Goal: Task Accomplishment & Management: Manage account settings

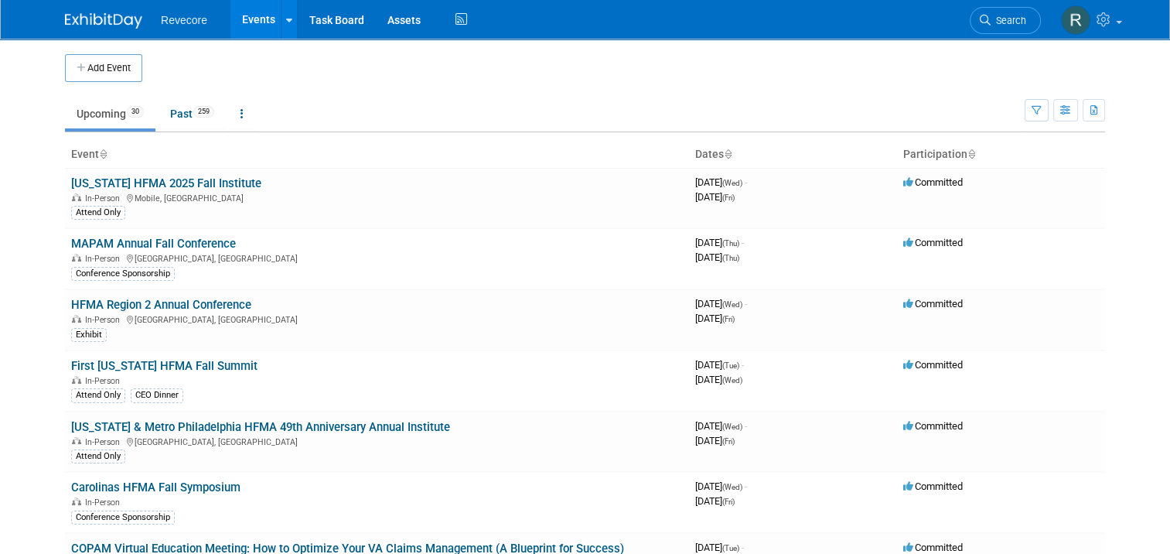
click at [583, 94] on td "Upcoming 30 Past 259 All Events 289 Past and Upcoming Grouped Annually Events g…" at bounding box center [545, 107] width 960 height 50
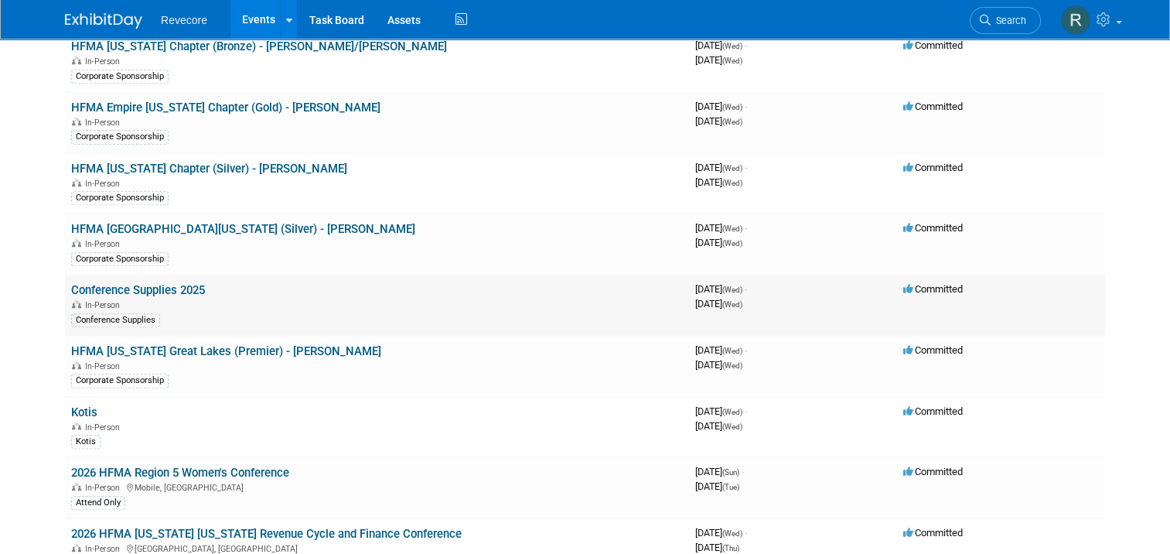
click at [149, 283] on link "Conference Supplies 2025" at bounding box center [138, 290] width 134 height 14
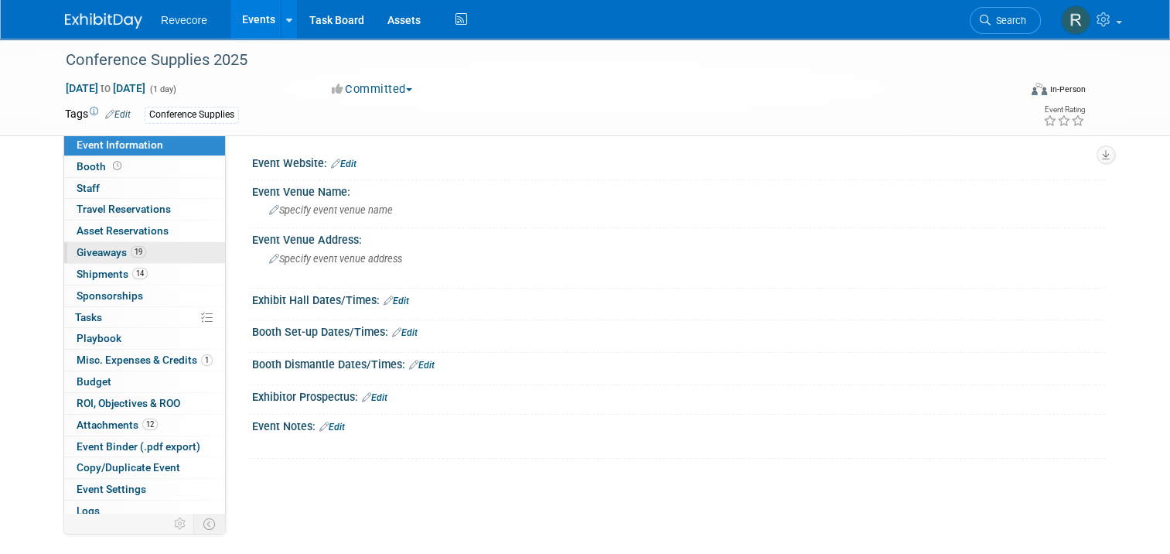
click at [113, 255] on span "Giveaways 19" at bounding box center [112, 252] width 70 height 12
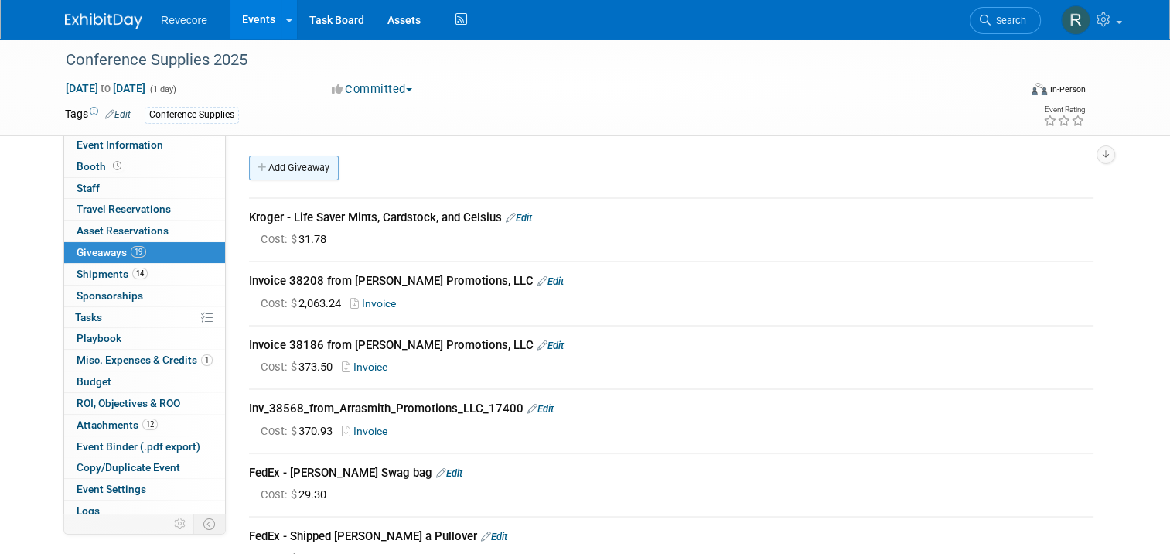
click at [322, 170] on link "Add Giveaway" at bounding box center [294, 167] width 90 height 25
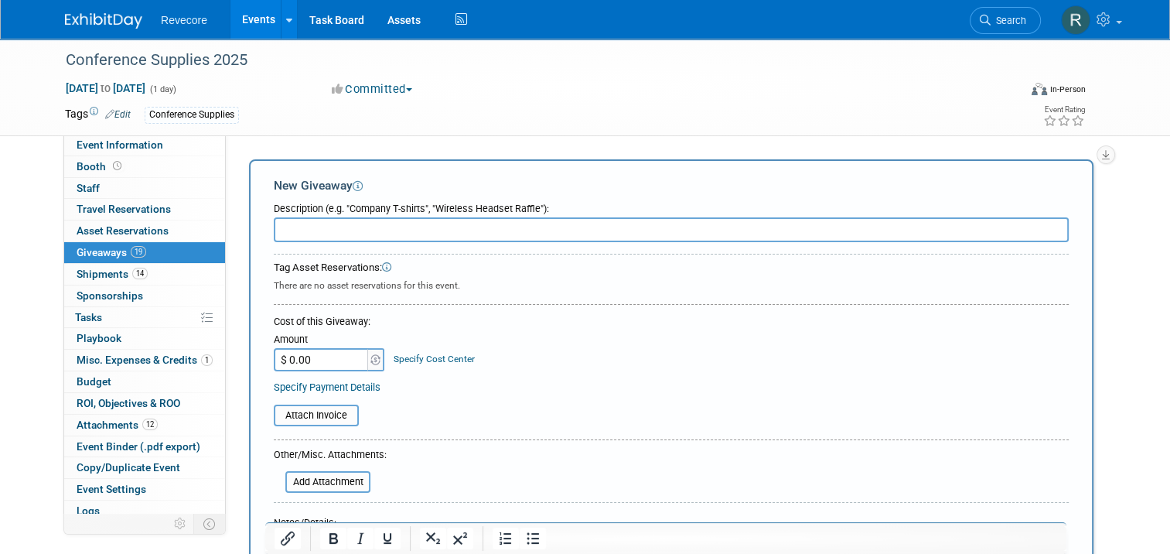
click at [452, 220] on input "text" at bounding box center [671, 229] width 795 height 25
paste input "Babylist - Sent Ryan Hammonds (HB Director at Penn) a baby gift"
type input "Babylist - Sent Ryan Hammonds (HB Director at Penn) a baby gift"
click at [288, 361] on input "$ 0.00" at bounding box center [322, 359] width 97 height 23
type input "$ 106.44"
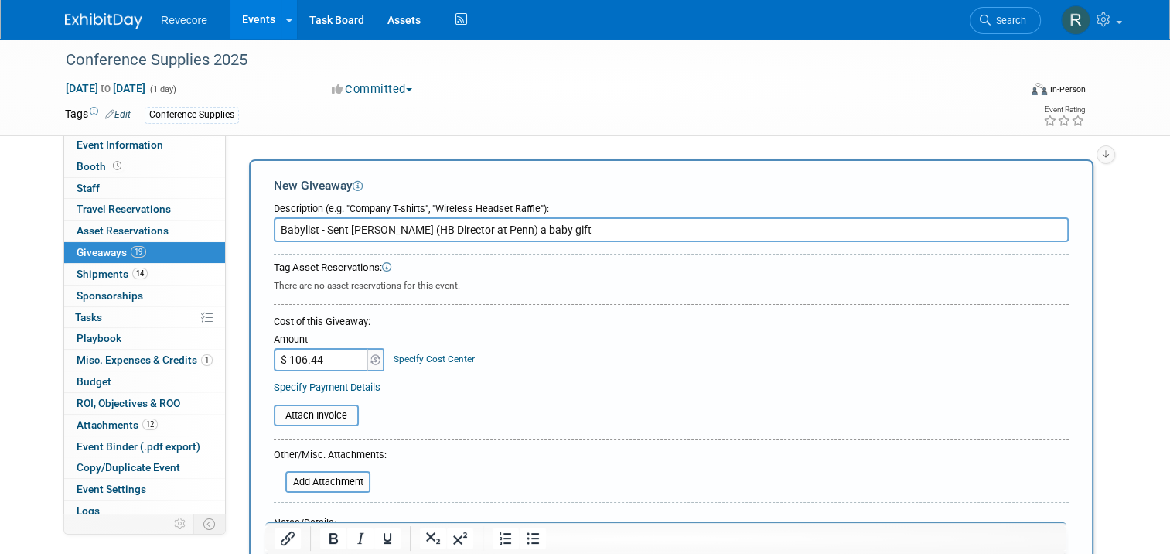
click at [551, 346] on div "Amount $ 106.44 Specify Cost Center Cost Center -- Not Specified --" at bounding box center [671, 350] width 795 height 42
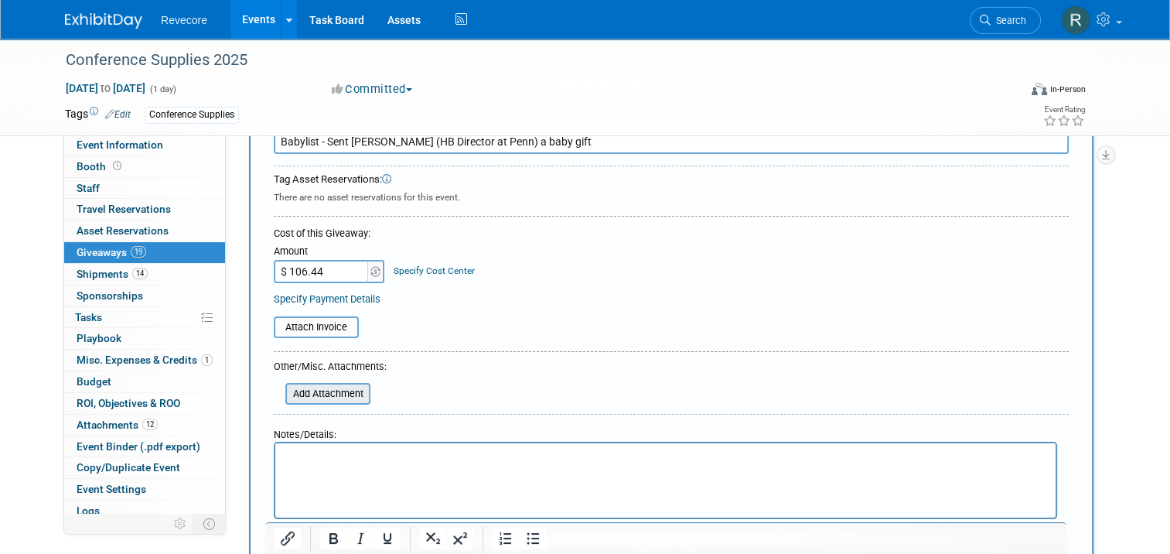
scroll to position [155, 0]
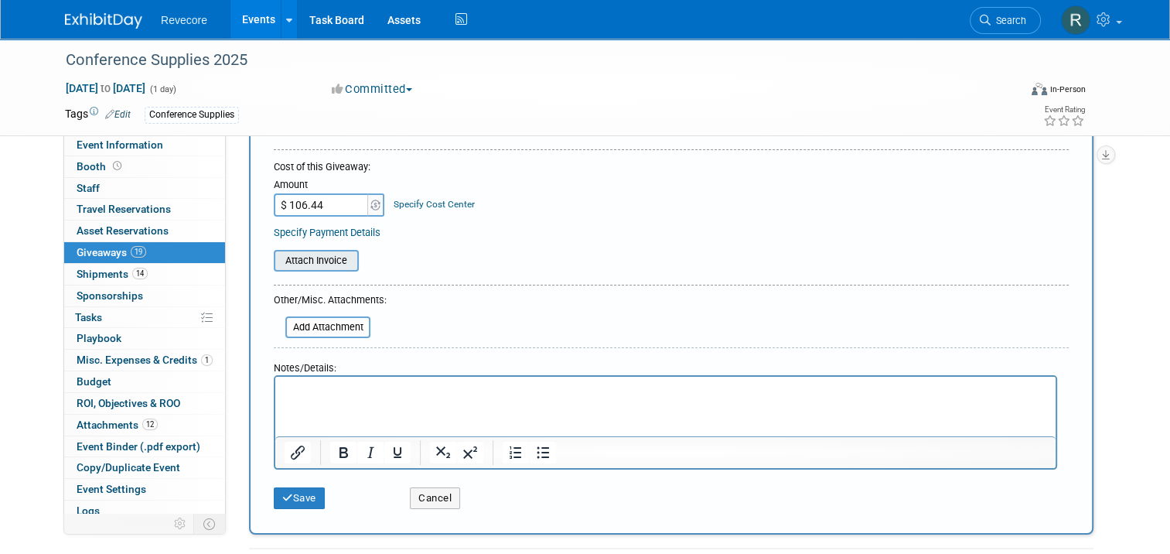
click at [326, 251] on input "file" at bounding box center [265, 260] width 184 height 19
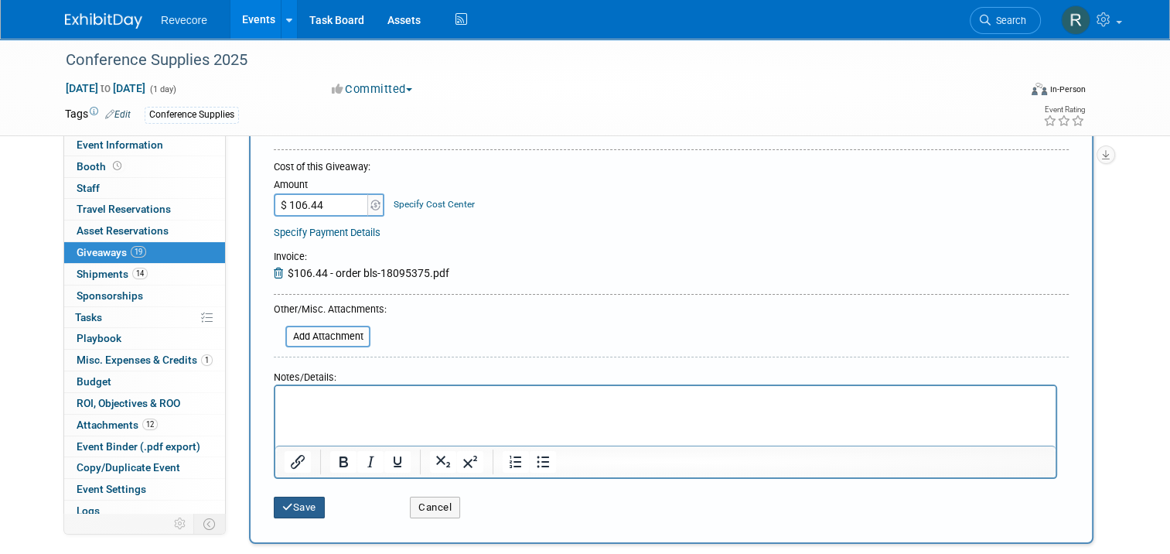
click at [315, 503] on button "Save" at bounding box center [299, 507] width 51 height 22
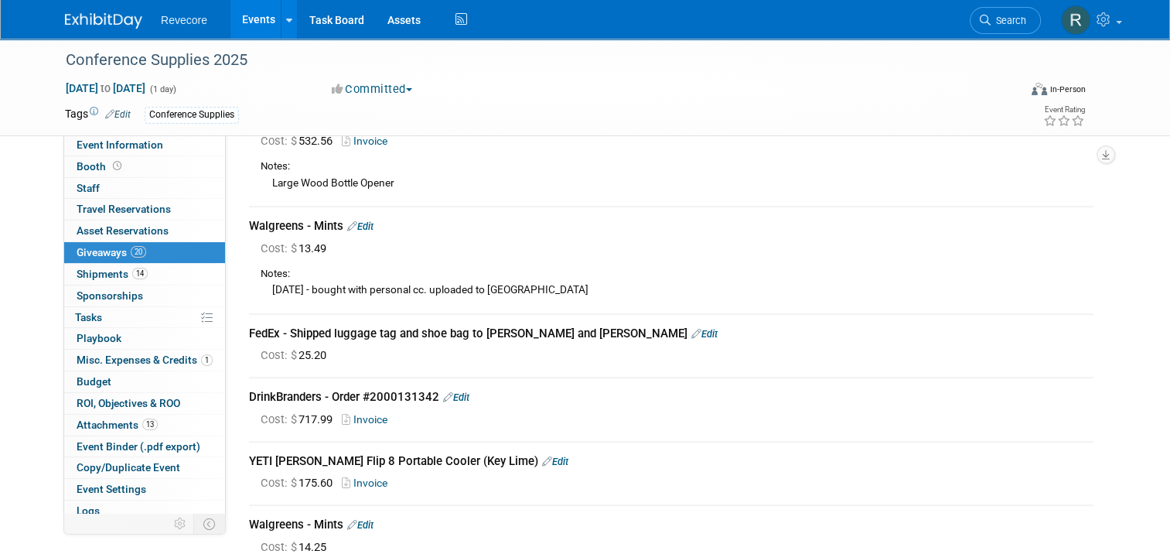
scroll to position [1211, 0]
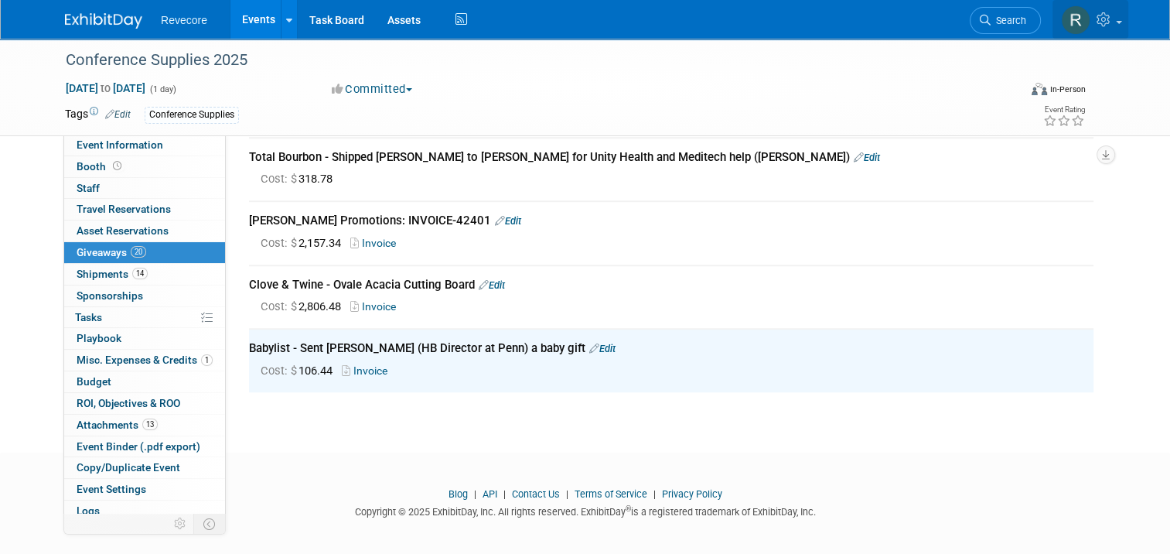
drag, startPoint x: 1132, startPoint y: 22, endPoint x: 1132, endPoint y: 56, distance: 33.3
click at [1128, 23] on link at bounding box center [1091, 19] width 76 height 39
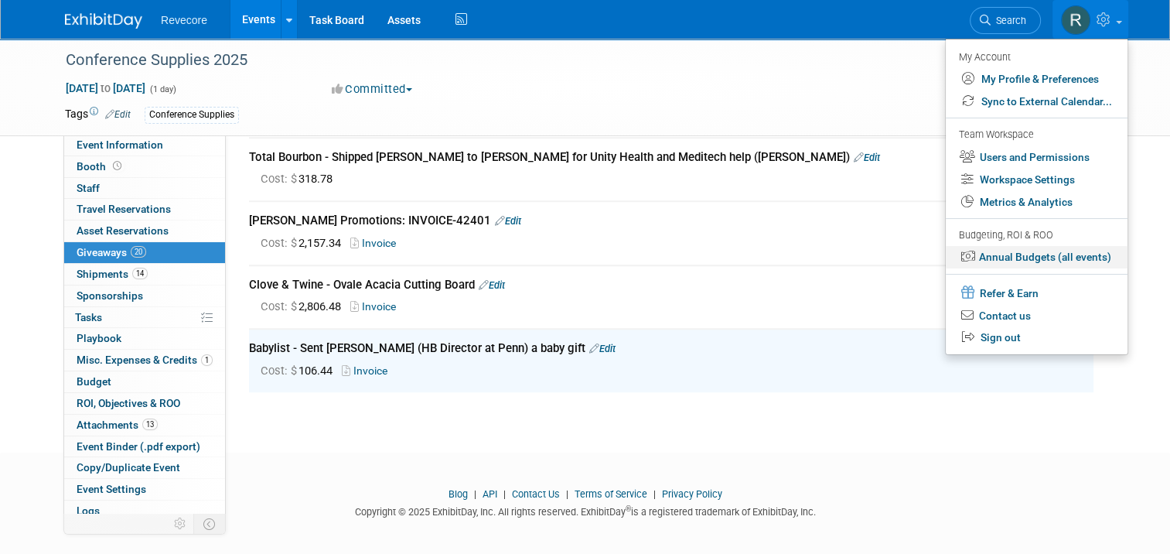
click at [1078, 247] on link "Annual Budgets (all events)" at bounding box center [1037, 257] width 182 height 22
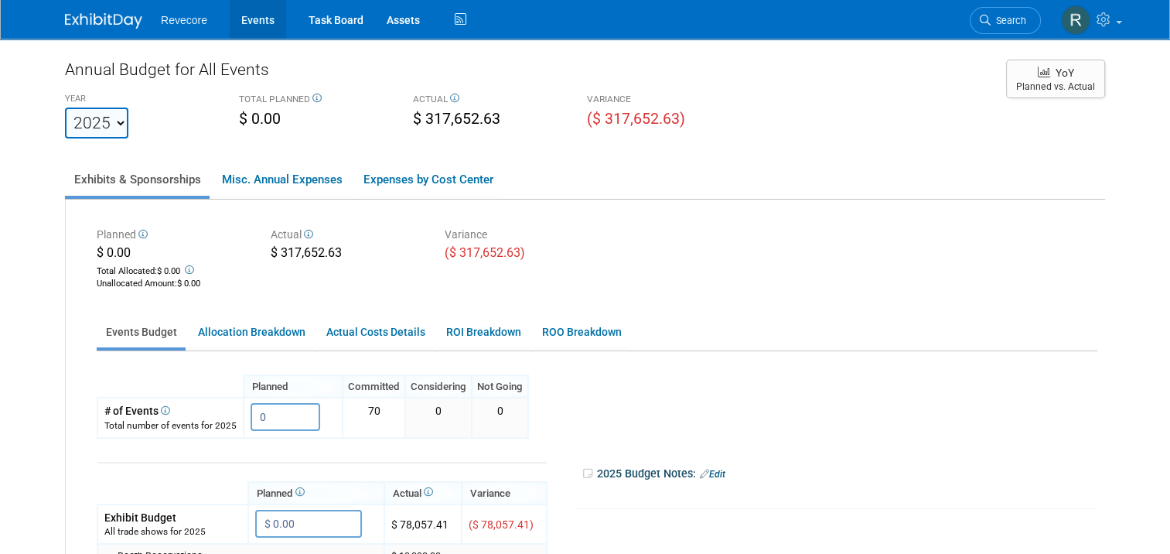
drag, startPoint x: 241, startPoint y: 22, endPoint x: 260, endPoint y: 13, distance: 21.1
click at [241, 22] on link "Events" at bounding box center [258, 19] width 56 height 39
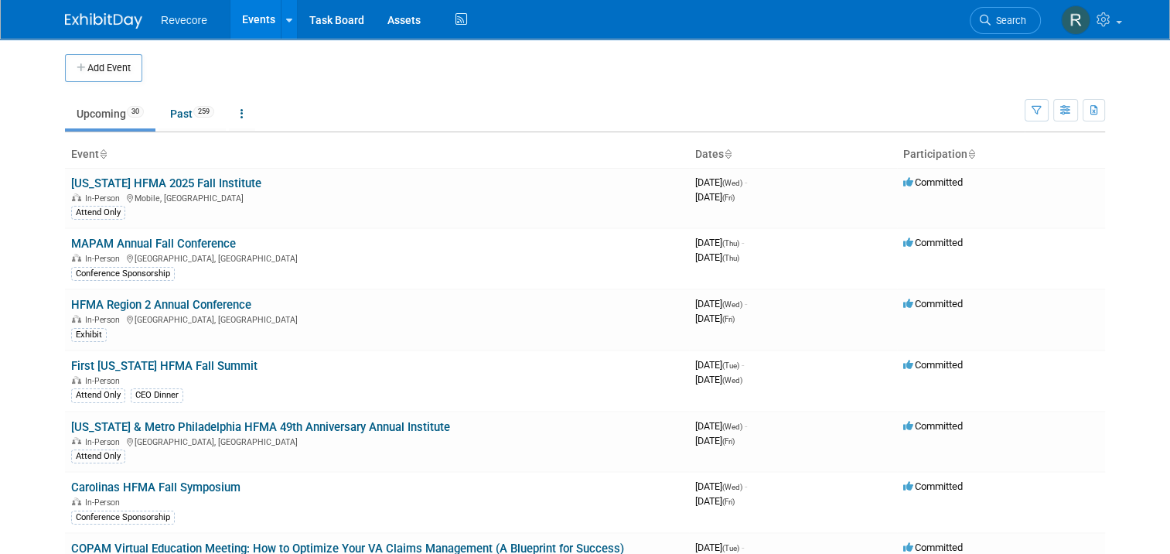
click at [111, 82] on td "Upcoming 30 Past 259 All Events 289 Past and Upcoming Grouped Annually Events g…" at bounding box center [545, 107] width 960 height 50
click at [116, 68] on button "Add Event" at bounding box center [103, 68] width 77 height 28
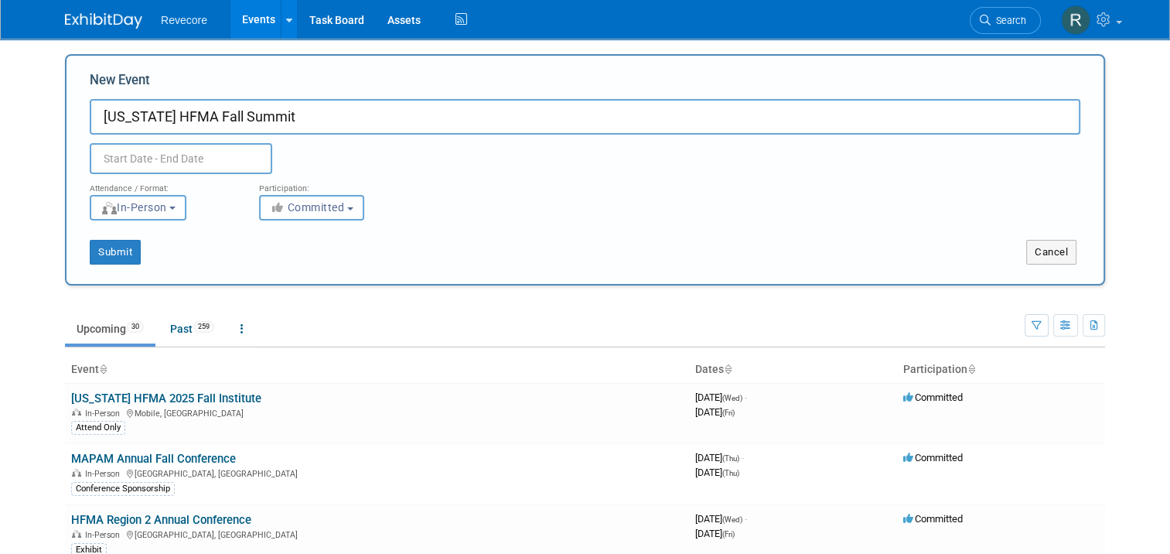
type input "Colorado HFMA Fall Summit"
click at [263, 118] on input "Colorado HFMA Fall Summit" at bounding box center [585, 117] width 991 height 36
click at [319, 146] on div at bounding box center [209, 158] width 263 height 31
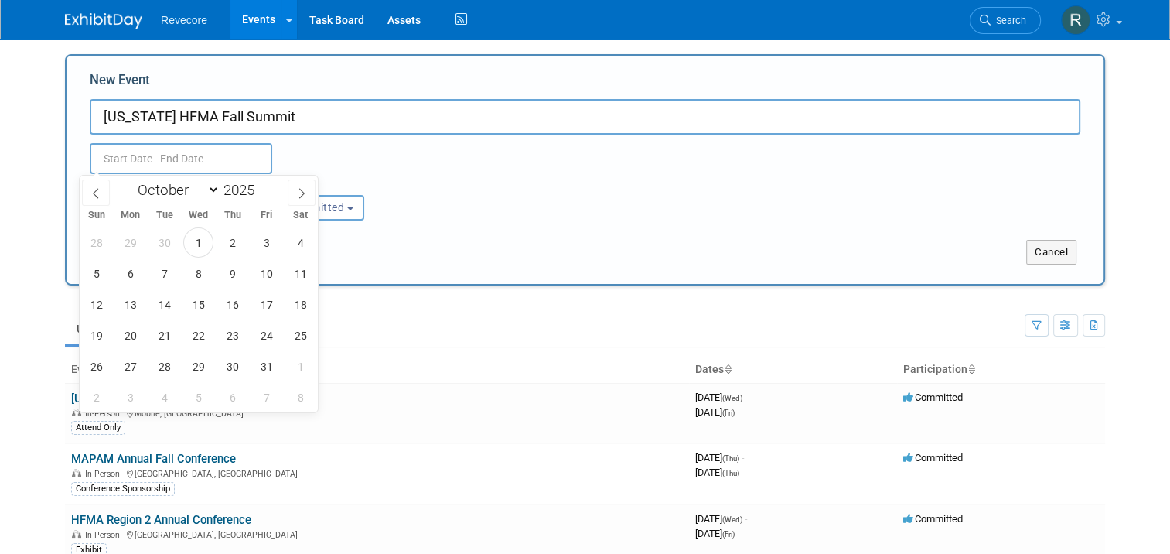
click at [213, 152] on input "text" at bounding box center [181, 158] width 183 height 31
click at [202, 309] on span "15" at bounding box center [198, 304] width 30 height 30
click at [258, 312] on span "17" at bounding box center [266, 304] width 30 height 30
type input "[DATE] to [DATE]"
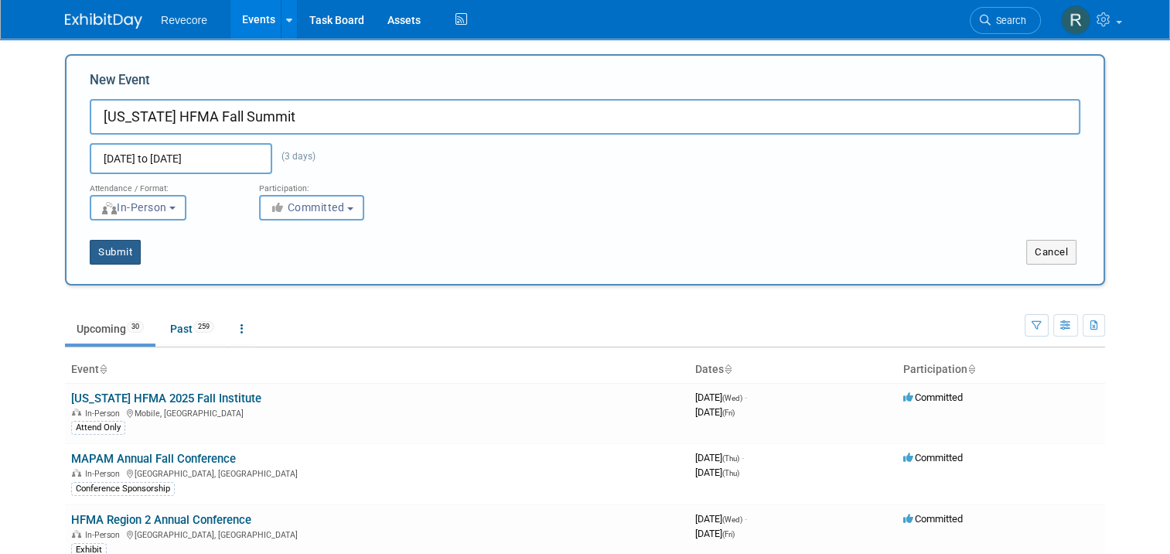
click at [111, 257] on button "Submit" at bounding box center [115, 252] width 51 height 25
type input "[US_STATE] HFMA Fall Summit"
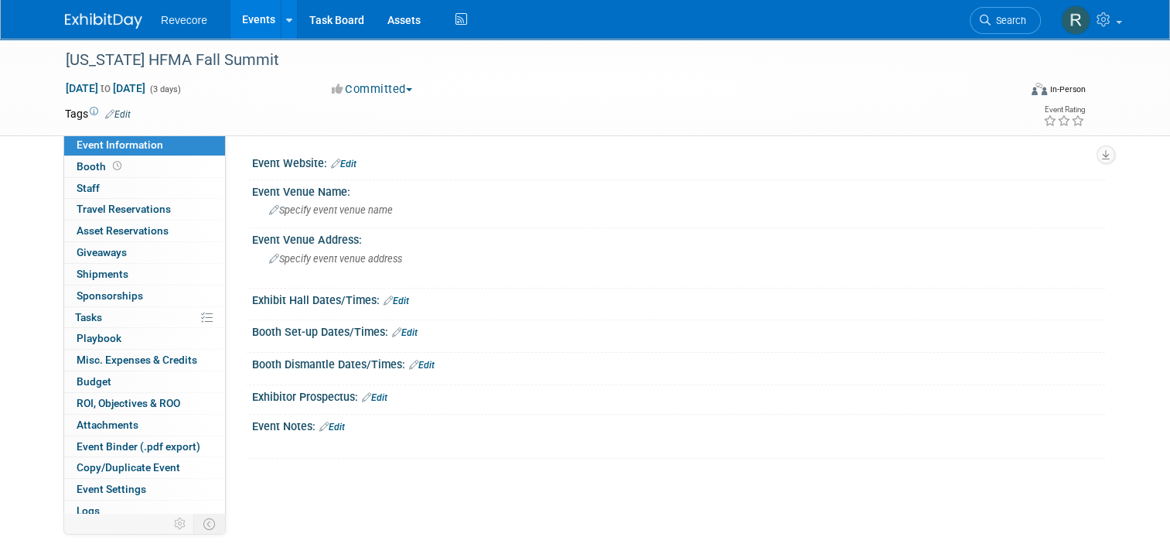
click at [107, 110] on link "Edit" at bounding box center [118, 114] width 26 height 11
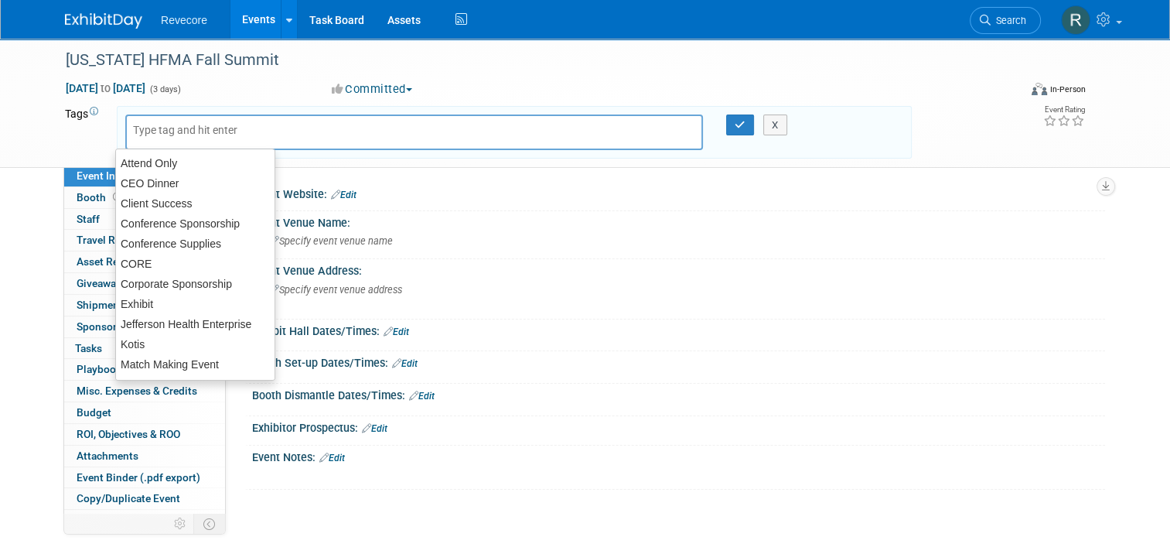
click at [158, 126] on input "text" at bounding box center [195, 129] width 124 height 15
drag, startPoint x: 166, startPoint y: 154, endPoint x: 178, endPoint y: 308, distance: 154.3
click at [178, 309] on ul "Attend Only CEO Dinner Client Success Conference Sponsorship Conference Supplie…" at bounding box center [195, 264] width 160 height 232
click at [179, 306] on div "Exhibit" at bounding box center [195, 304] width 160 height 22
type input "Exhibit"
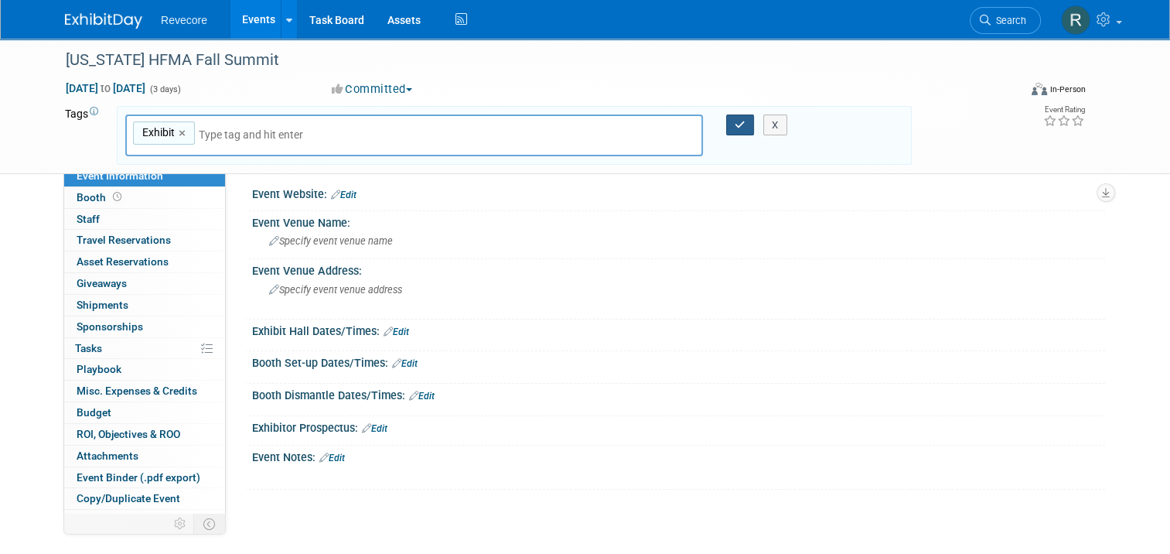
click at [745, 130] on button "button" at bounding box center [740, 125] width 28 height 22
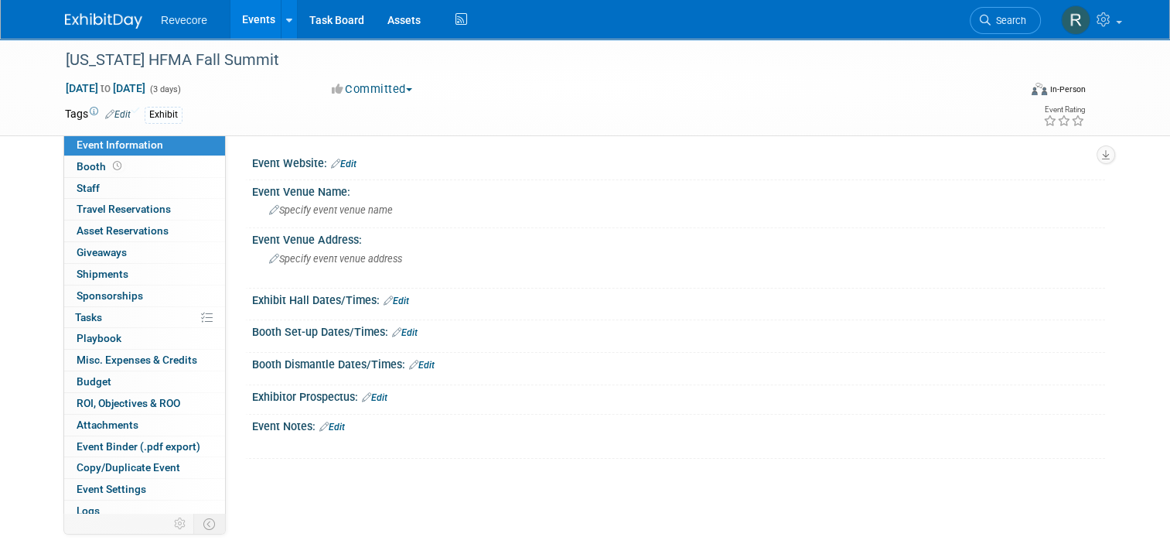
click at [348, 165] on link "Edit" at bounding box center [344, 164] width 26 height 11
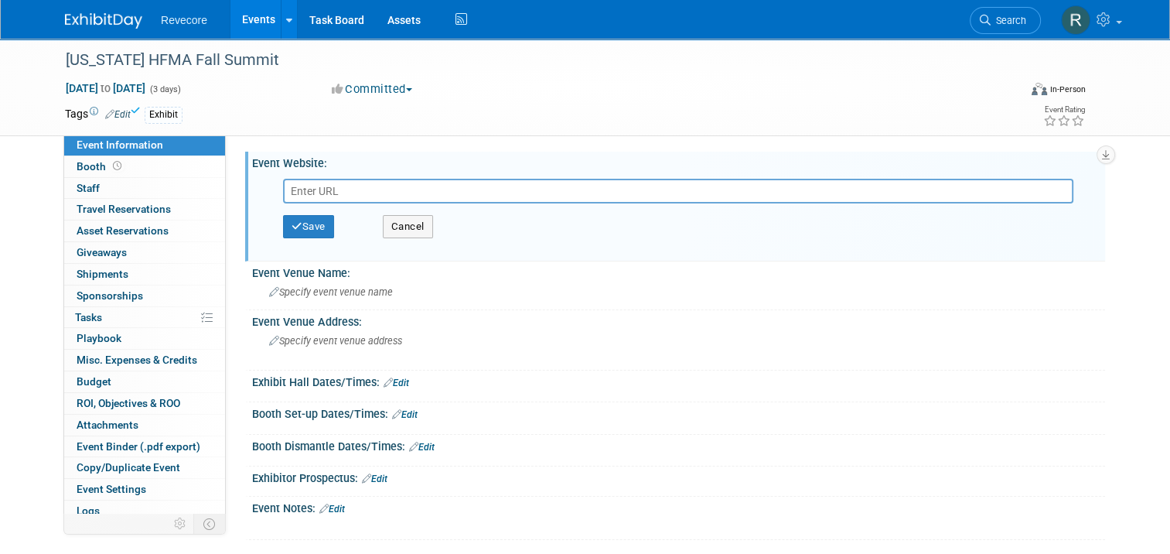
click at [335, 187] on input "text" at bounding box center [678, 191] width 790 height 25
click at [337, 201] on input "text" at bounding box center [678, 191] width 790 height 25
paste input "https://web.cvent.com/event/edf42c7f-2ef2-4221-b129-17db38e3e73e/summary"
type input "https://web.cvent.com/event/edf42c7f-2ef2-4221-b129-17db38e3e73e/summary"
click at [308, 215] on button "Save" at bounding box center [308, 226] width 51 height 23
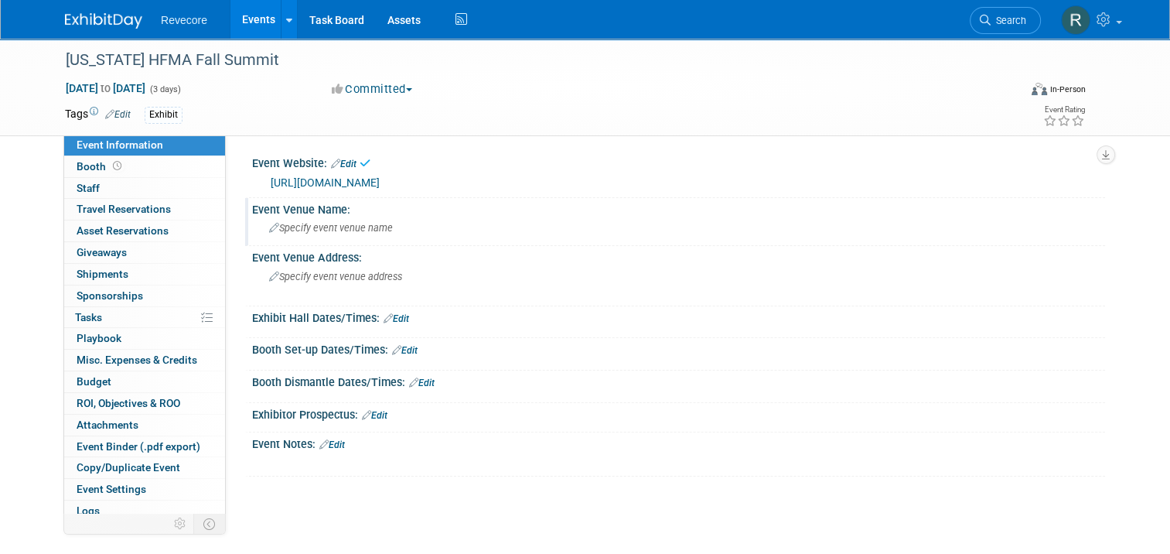
click at [328, 225] on span "Specify event venue name" at bounding box center [331, 228] width 124 height 12
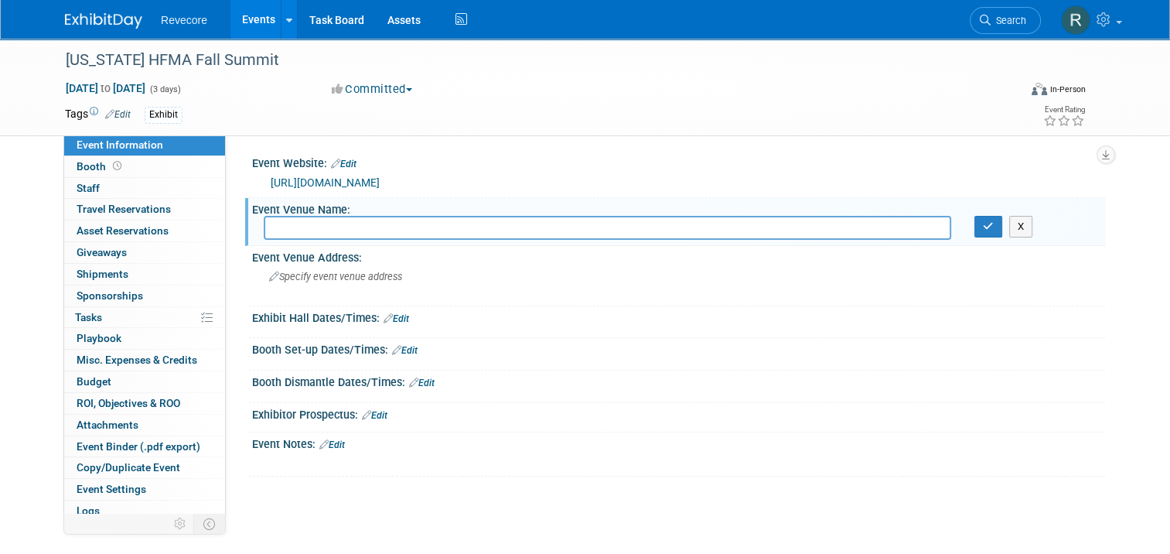
click at [359, 233] on input "text" at bounding box center [607, 228] width 687 height 24
paste input "Ameristar Black Hawk Casino & Hotel 111 Richman Street, Black Hawk, CO 80422"
drag, startPoint x: 691, startPoint y: 224, endPoint x: 453, endPoint y: 216, distance: 237.6
click at [453, 216] on input "Ameristar Black Hawk Casino & Hotel 111 Richman Street, Black Hawk, CO 80422" at bounding box center [607, 228] width 687 height 24
type input "Ameristar Black Hawk Casino & Hotel"
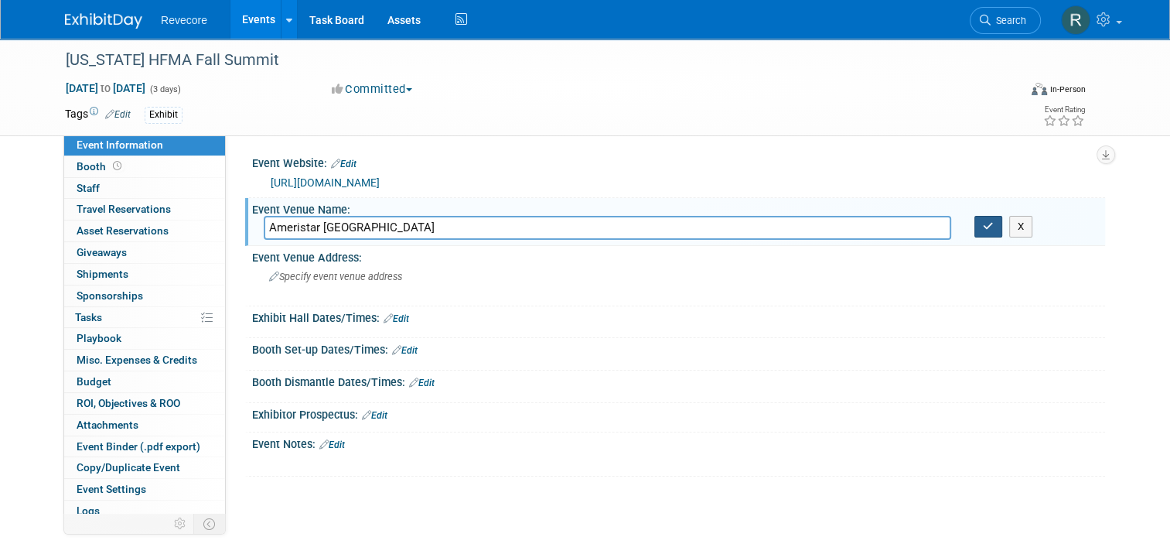
click at [988, 226] on button "button" at bounding box center [988, 227] width 28 height 22
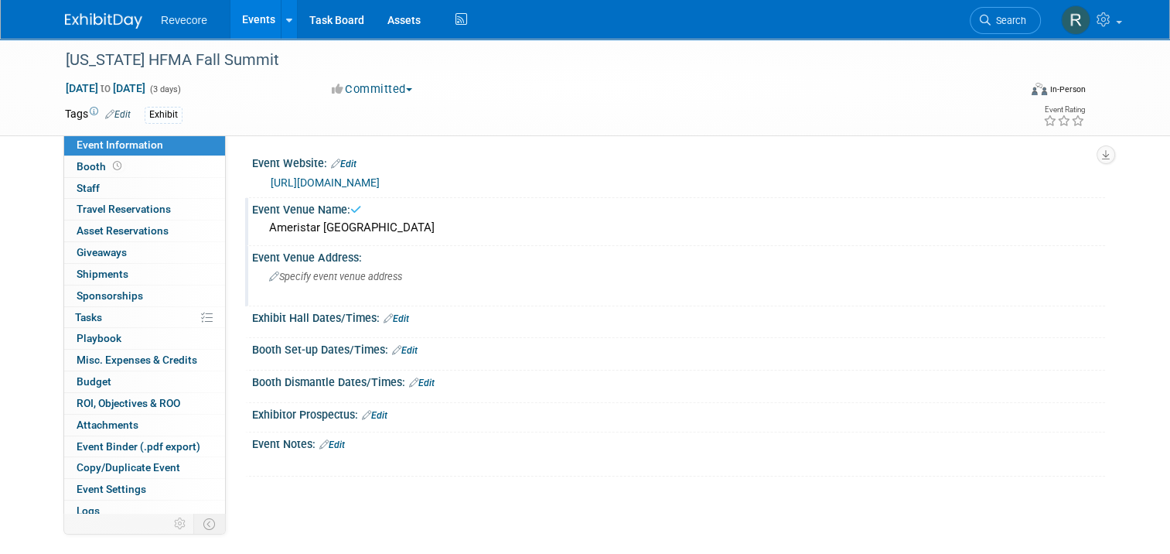
click at [386, 271] on span "Specify event venue address" at bounding box center [335, 277] width 133 height 12
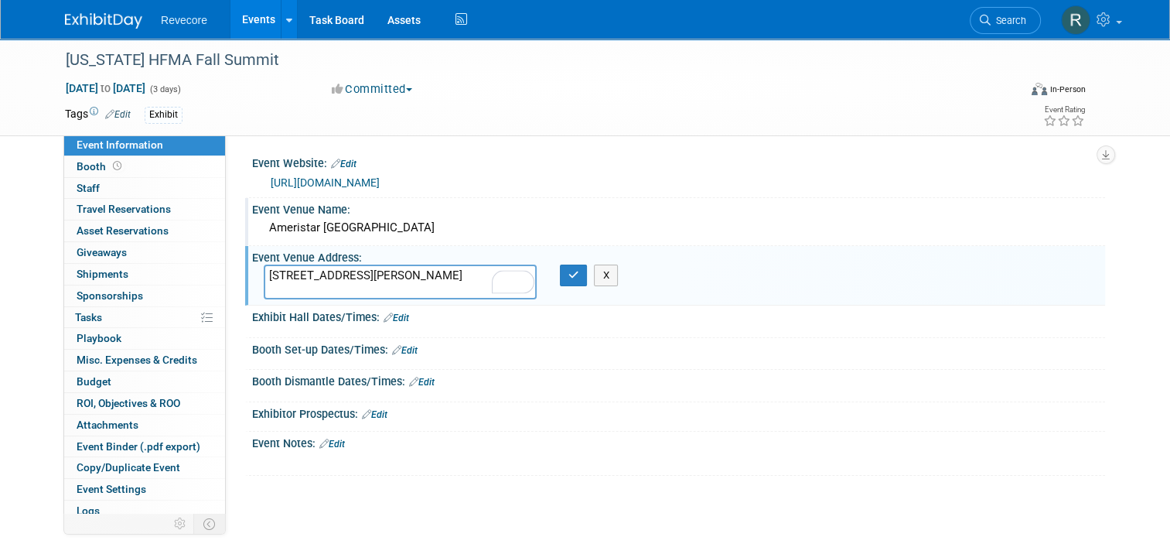
click at [371, 276] on textarea "111 Richman Street, Black Hawk, CO 80422" at bounding box center [400, 281] width 273 height 35
type textarea "111 Richman Street Black Hawk, CO 80422"
click at [568, 270] on icon "button" at bounding box center [573, 275] width 11 height 10
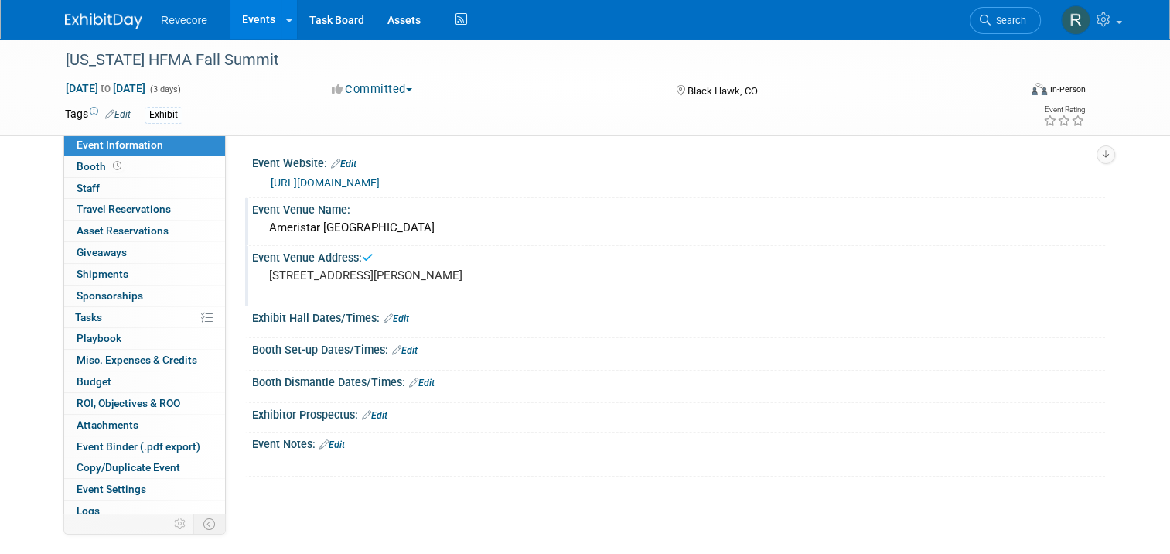
click at [301, 275] on pre "111 Richman Street Black Hawk, CO 80422" at bounding box center [430, 275] width 322 height 14
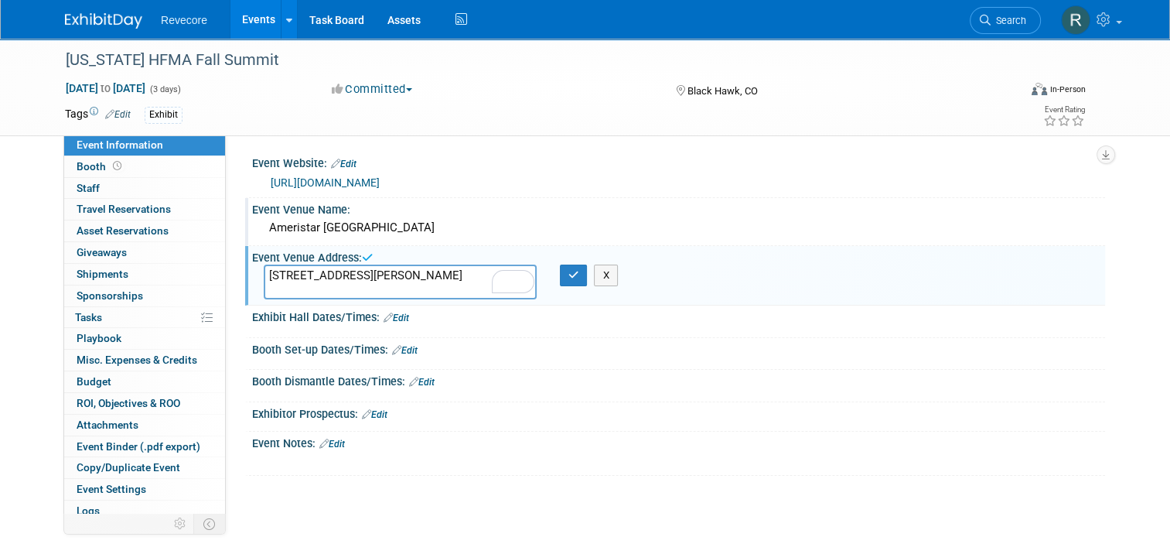
click at [264, 274] on textarea "111 Richman Street Black Hawk, CO 80422" at bounding box center [400, 281] width 273 height 35
click at [563, 272] on button "button" at bounding box center [574, 275] width 28 height 22
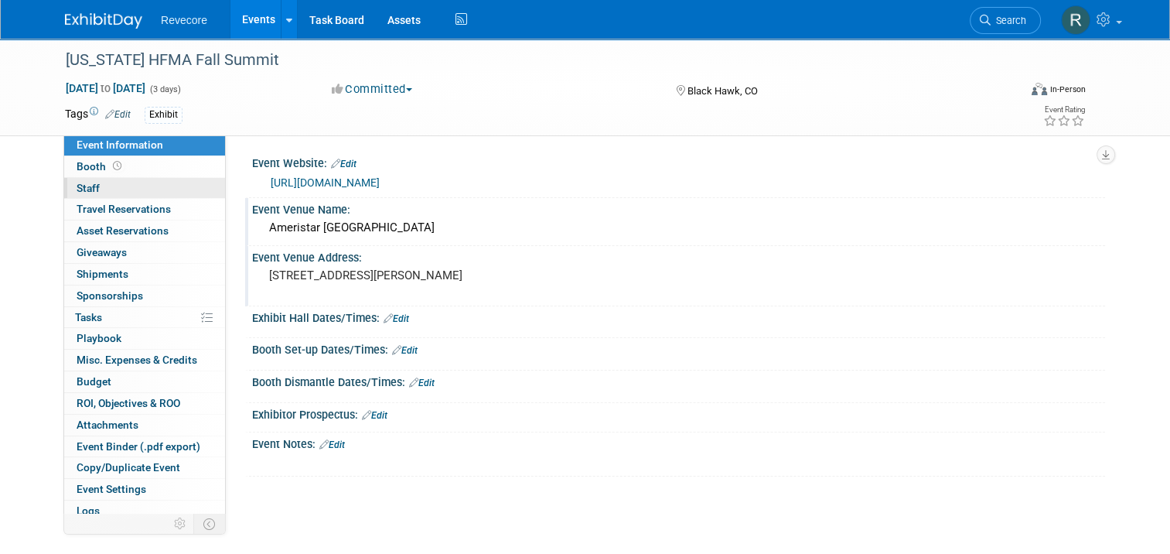
click at [138, 178] on link "0 Staff 0" at bounding box center [144, 188] width 161 height 21
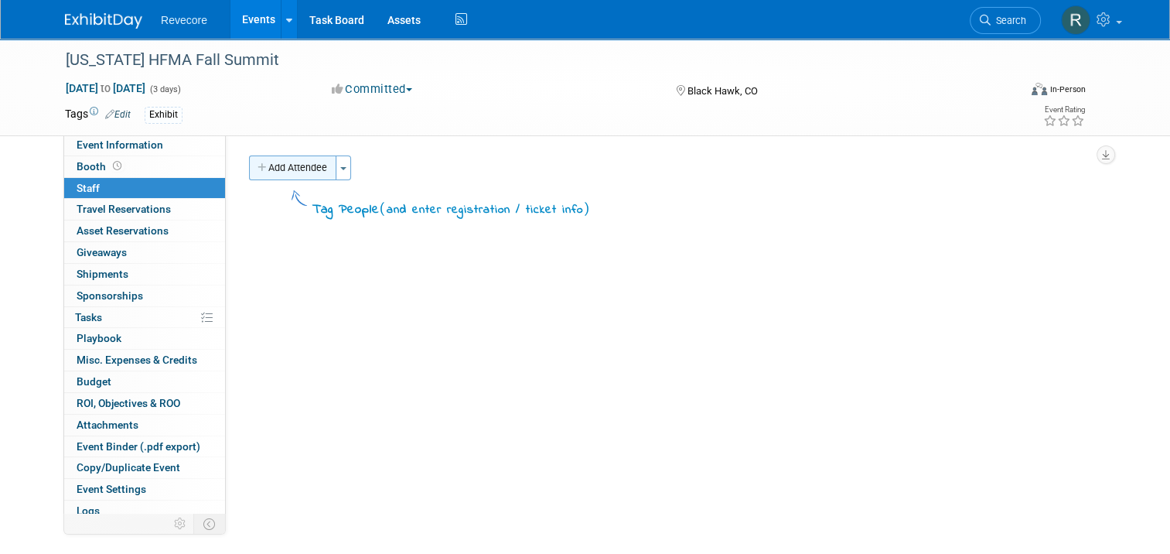
click at [282, 183] on div "Add Attendee Toggle Dropdown Quick -Tag Attendees Apply X (me) select all cancel" at bounding box center [671, 187] width 868 height 64
click at [288, 176] on button "Add Attendee" at bounding box center [292, 167] width 87 height 25
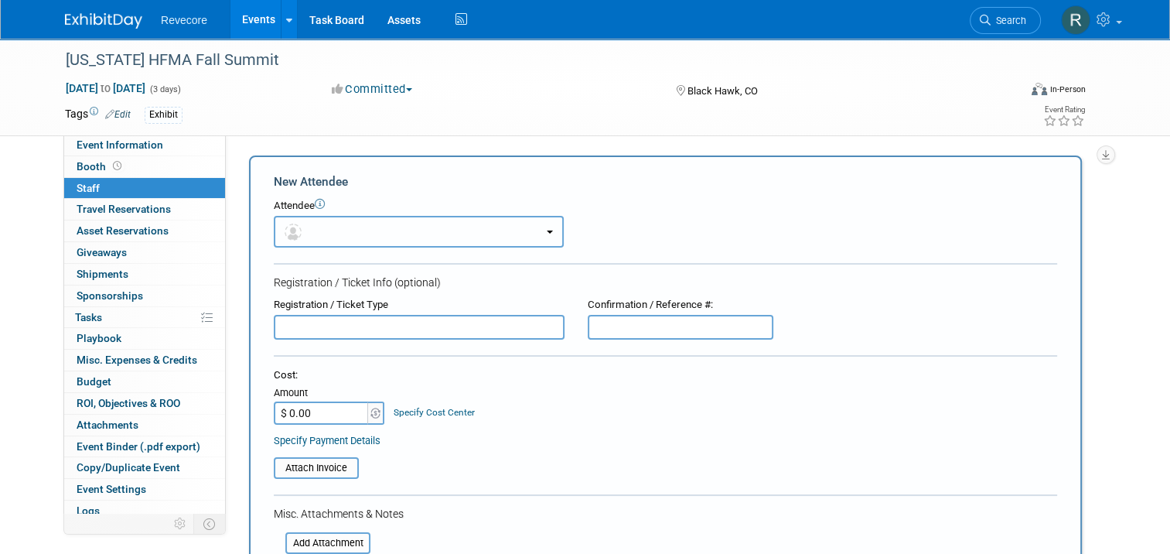
click at [336, 220] on button "button" at bounding box center [419, 232] width 290 height 32
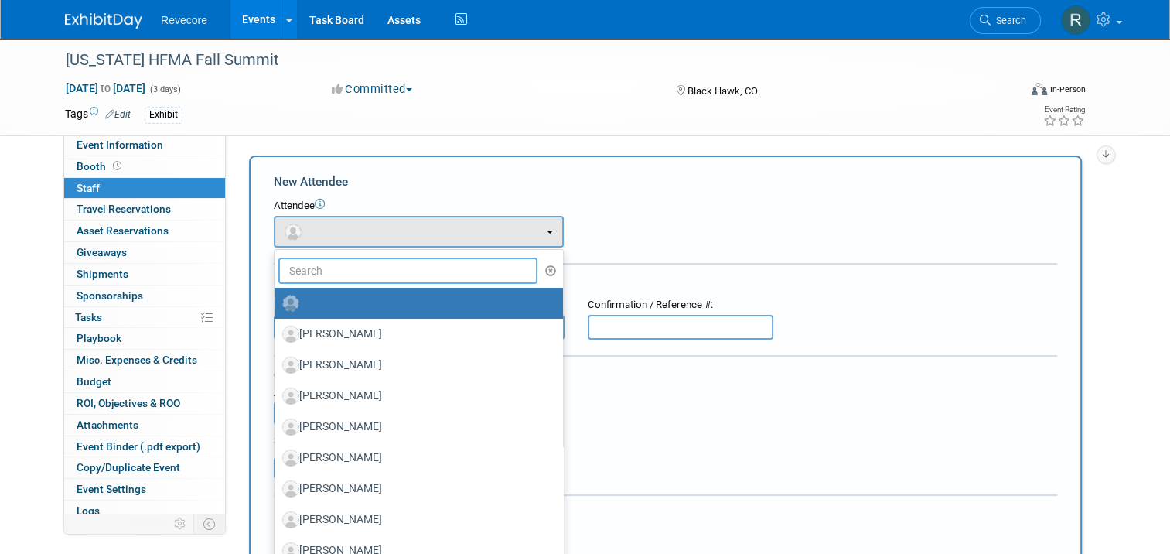
click at [377, 264] on input "text" at bounding box center [407, 271] width 259 height 26
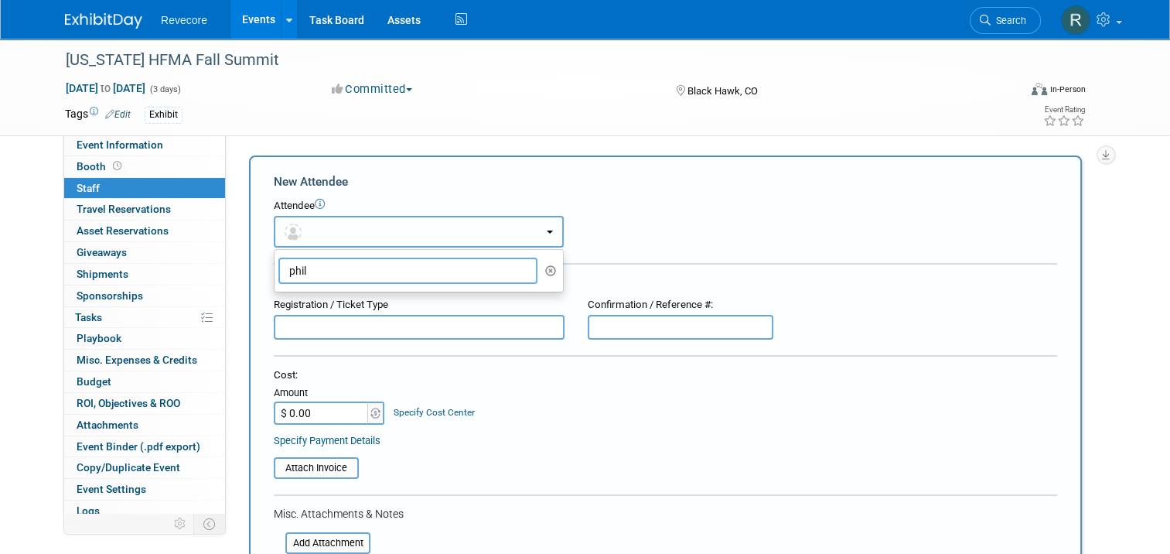
type input "phil"
click at [399, 227] on button "button" at bounding box center [419, 232] width 290 height 32
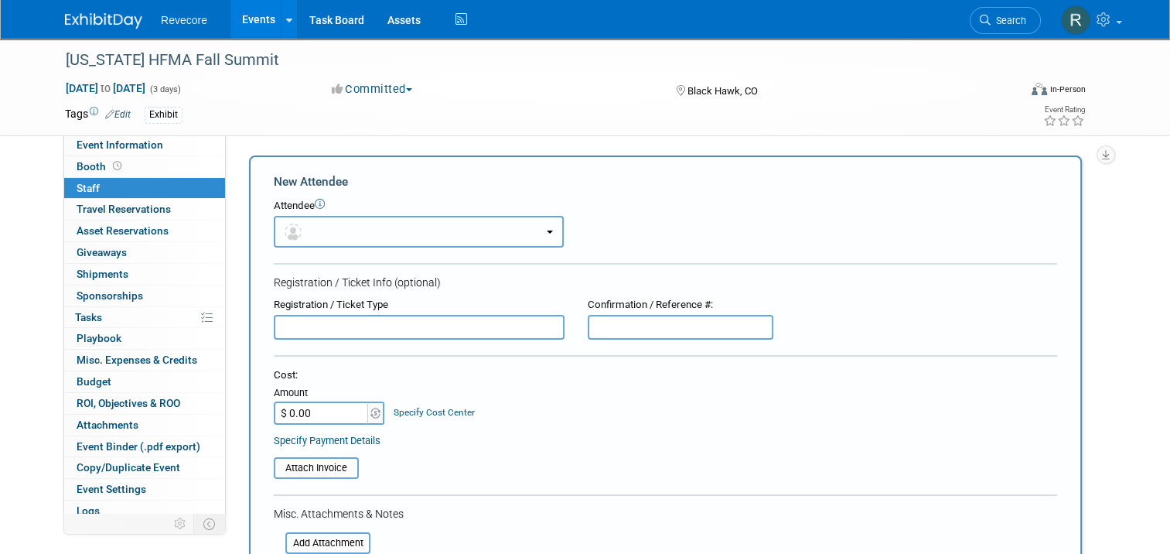
click at [390, 229] on button "button" at bounding box center [419, 232] width 290 height 32
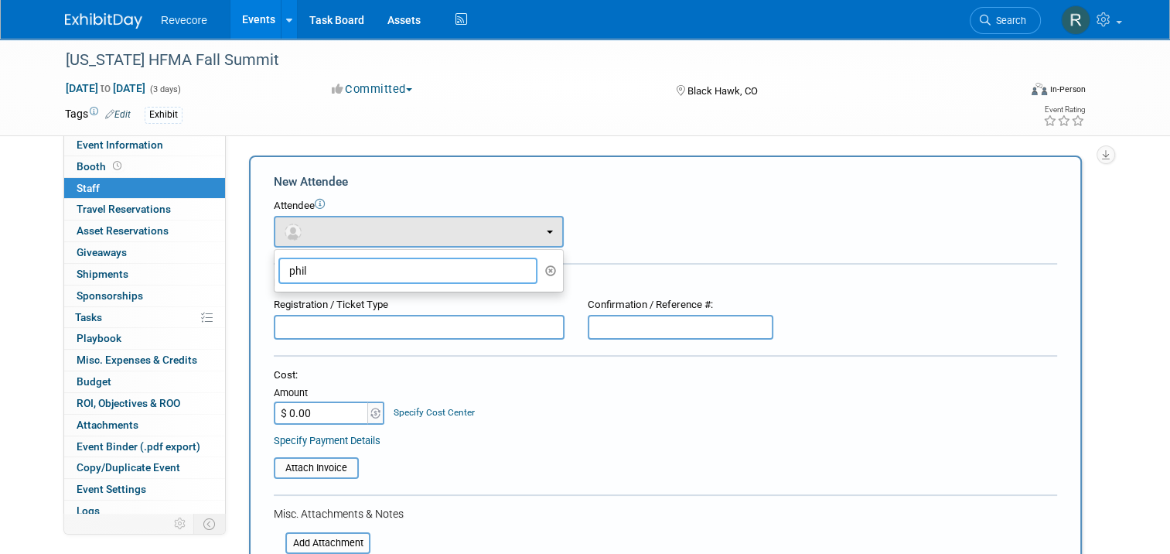
click at [359, 259] on input "phil" at bounding box center [407, 271] width 259 height 26
click at [545, 271] on icon "button" at bounding box center [551, 270] width 12 height 11
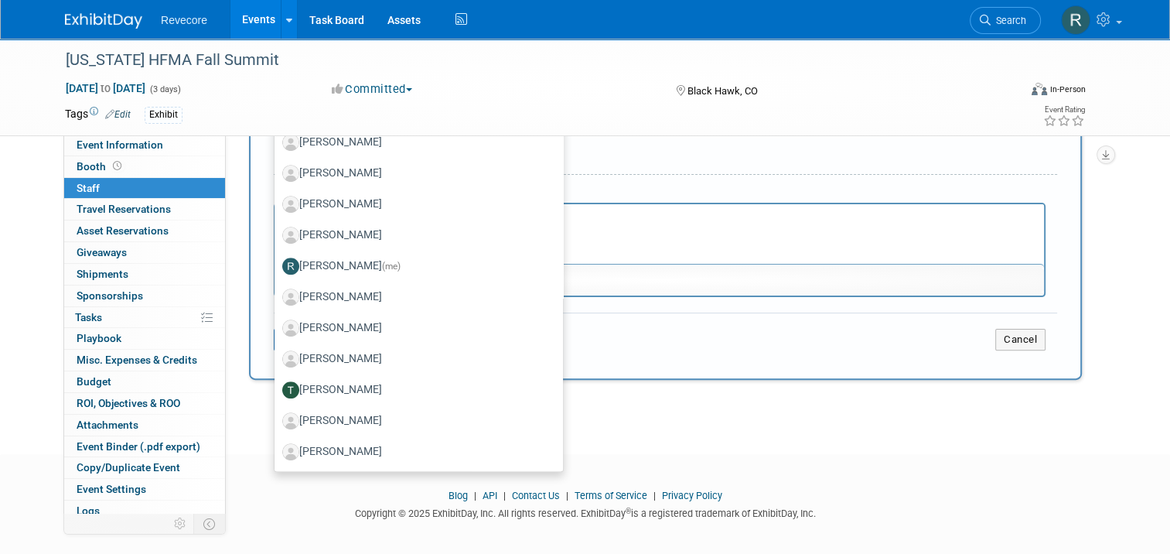
scroll to position [399, 0]
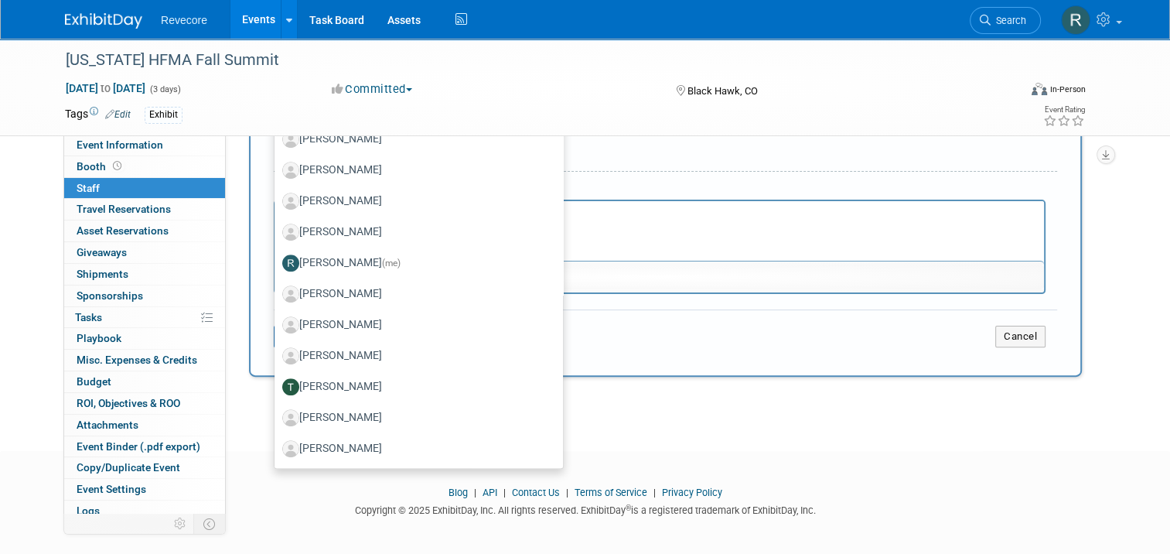
click at [633, 375] on div "Add Attendee Toggle Dropdown Quick -Tag Attendees Apply X (me) select all (" at bounding box center [671, 74] width 844 height 636
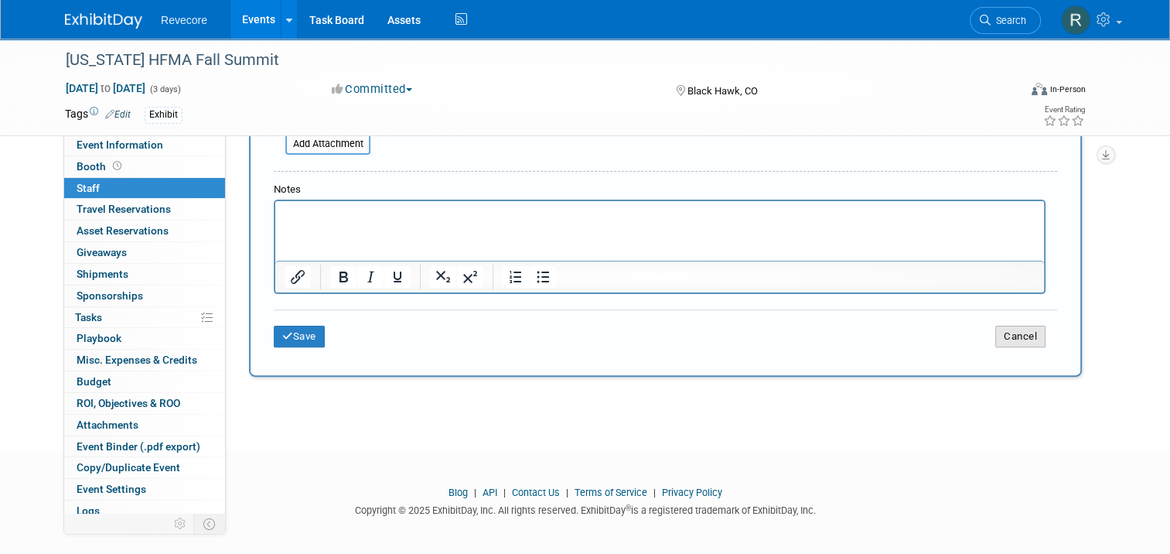
click at [1025, 337] on button "Cancel" at bounding box center [1020, 337] width 50 height 22
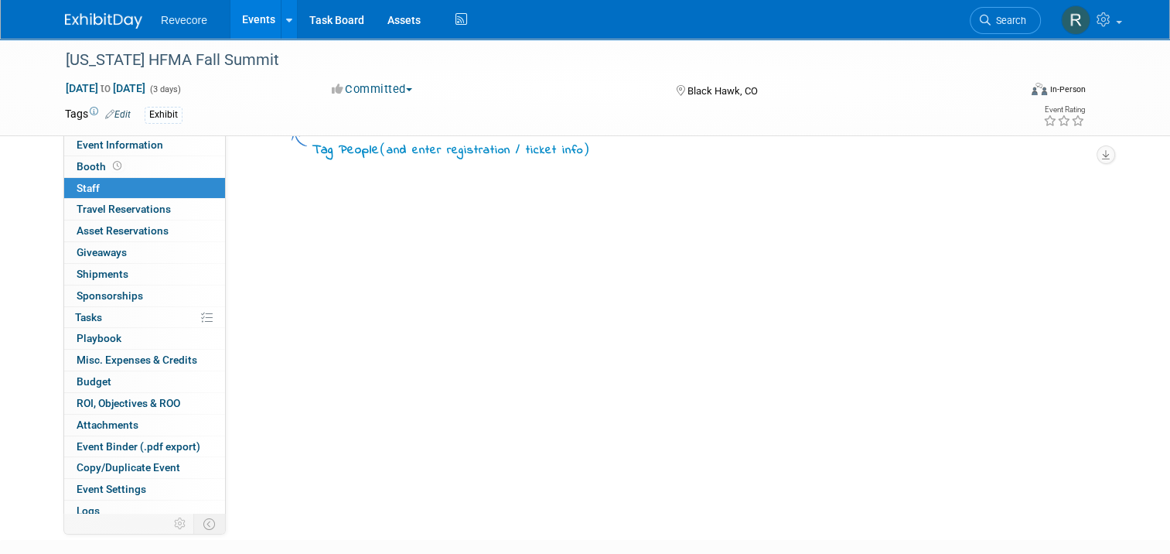
scroll to position [0, 0]
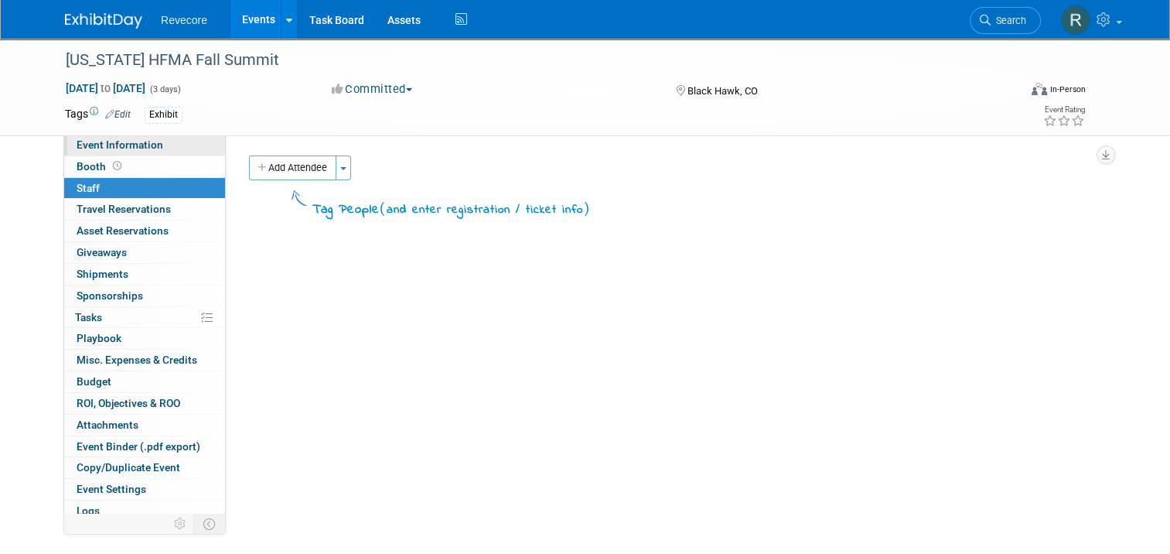
click at [159, 152] on link "Event Information" at bounding box center [144, 145] width 161 height 21
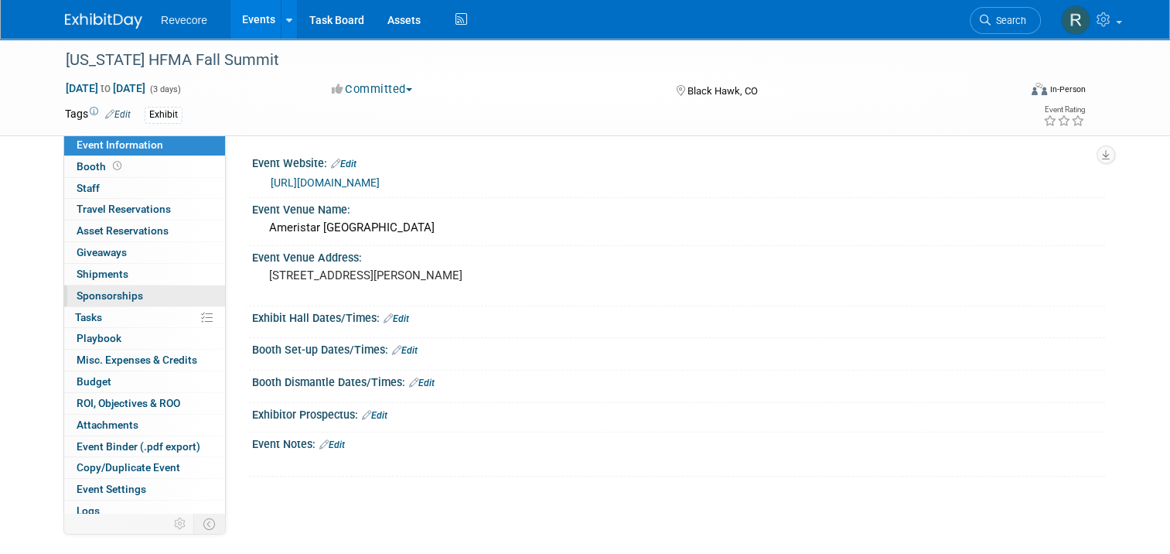
click at [148, 297] on link "0 Sponsorships 0" at bounding box center [144, 295] width 161 height 21
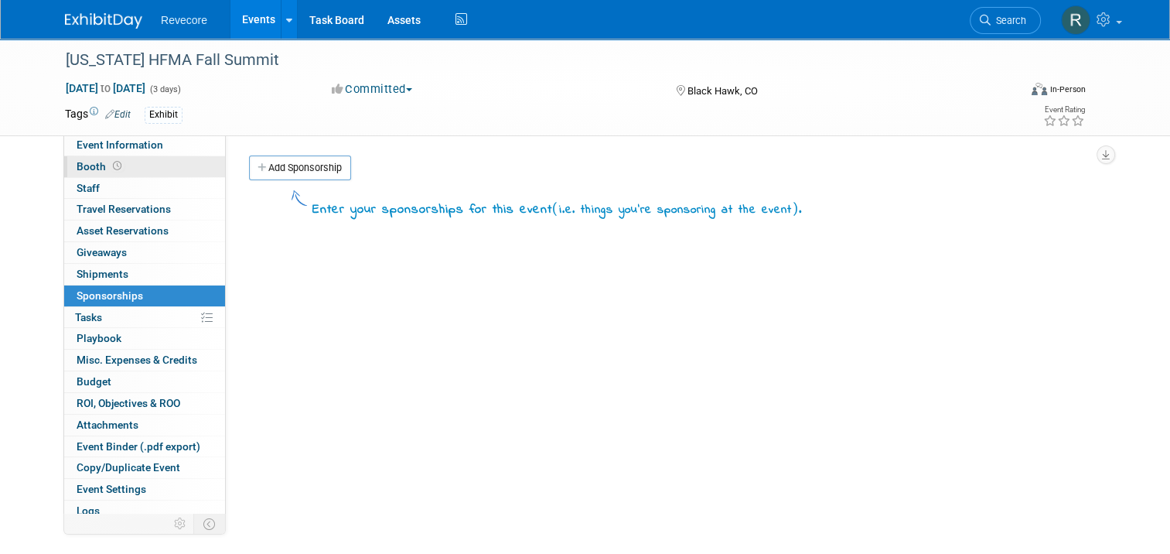
click at [167, 170] on link "Booth" at bounding box center [144, 166] width 161 height 21
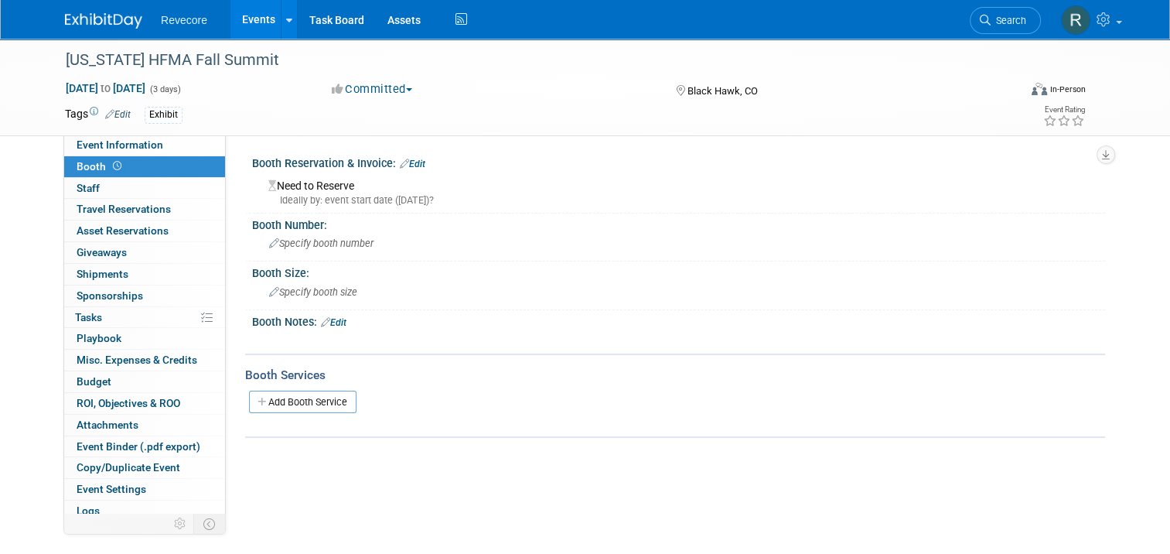
click at [409, 162] on link "Edit" at bounding box center [413, 164] width 26 height 11
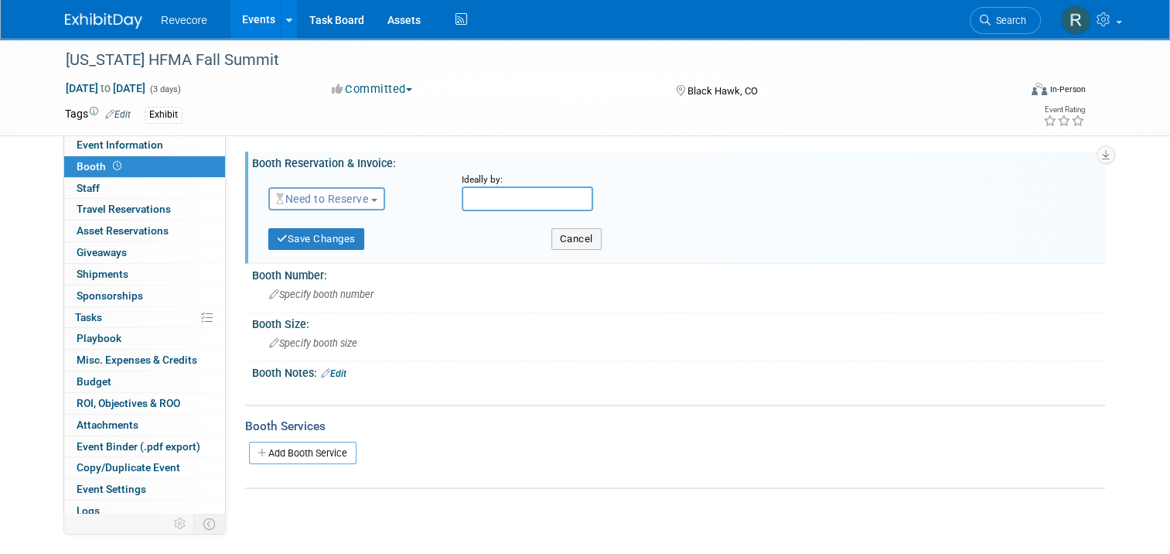
click at [309, 201] on span "Need to Reserve" at bounding box center [322, 199] width 92 height 12
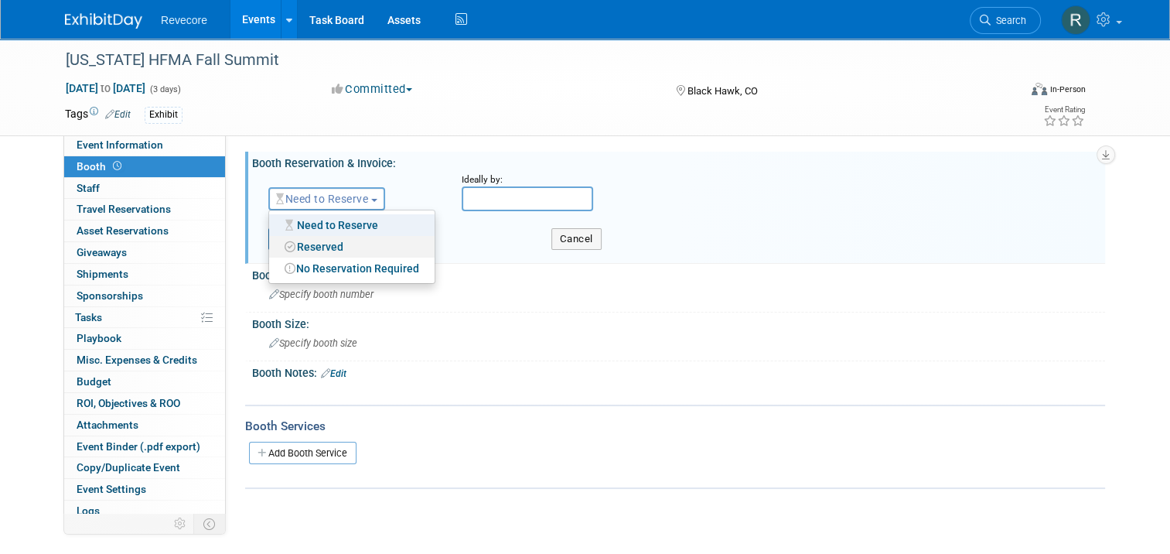
click at [311, 236] on link "Reserved" at bounding box center [351, 247] width 165 height 22
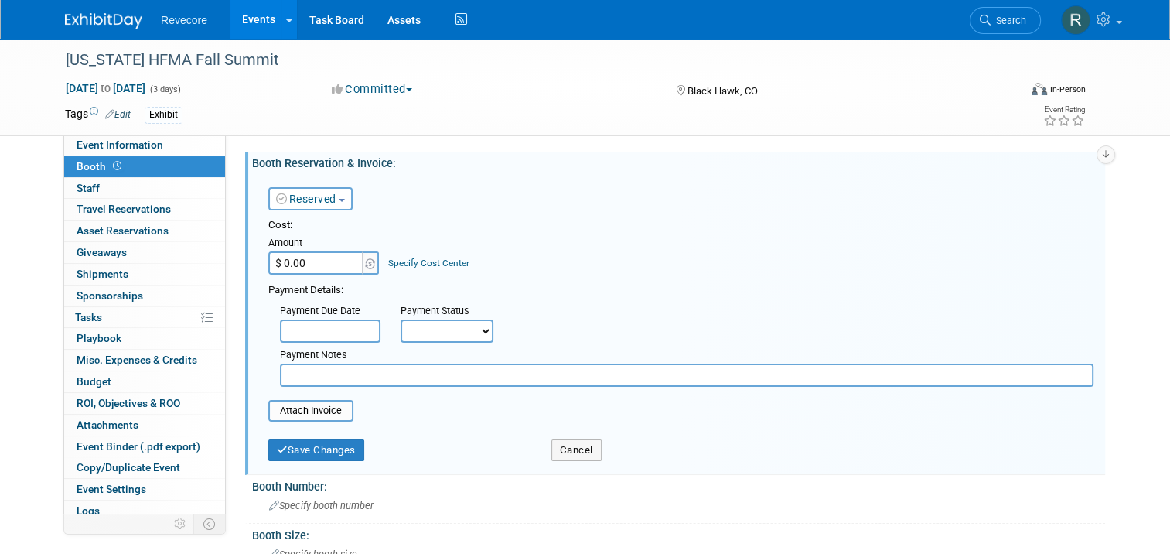
click at [311, 255] on input "$ 0.00" at bounding box center [316, 262] width 97 height 23
type input "$ 1,750.00"
click at [503, 218] on div "Cost:" at bounding box center [680, 225] width 825 height 15
click at [321, 402] on input "file" at bounding box center [260, 410] width 184 height 19
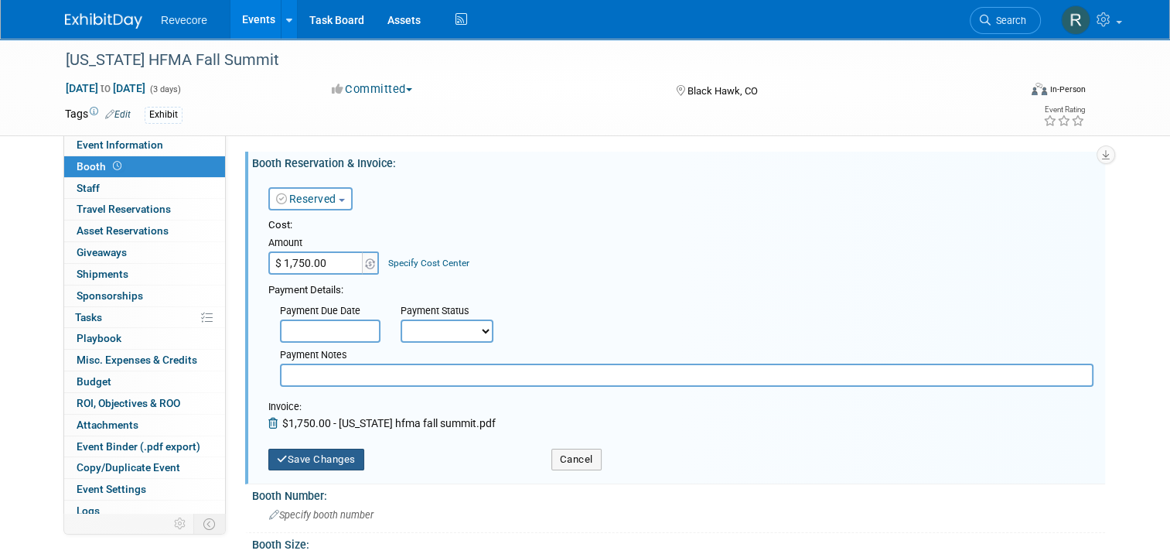
click at [292, 452] on button "Save Changes" at bounding box center [316, 460] width 96 height 22
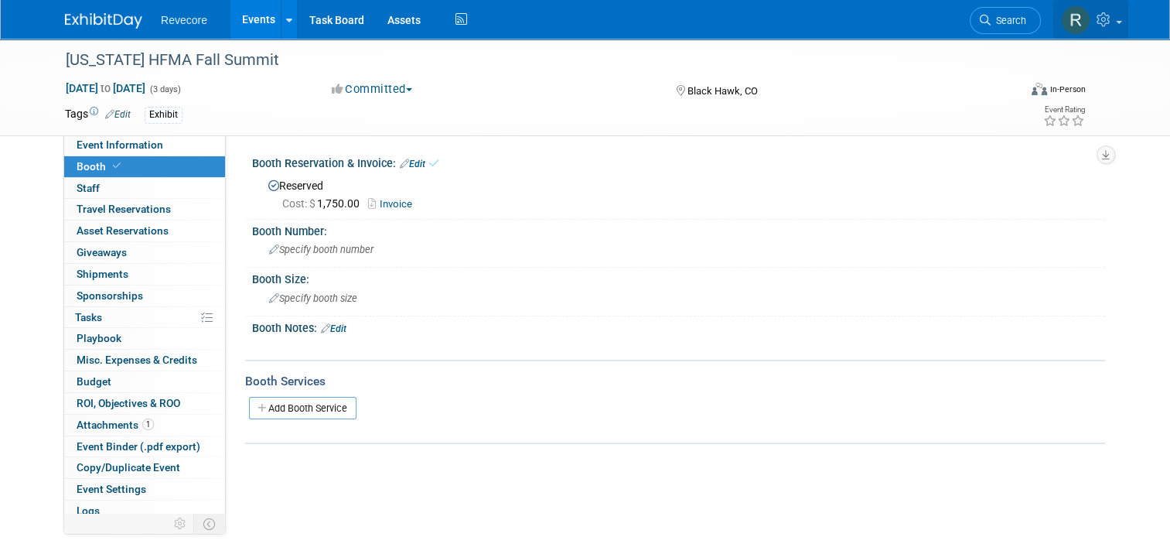
click at [1124, 29] on link at bounding box center [1091, 19] width 76 height 39
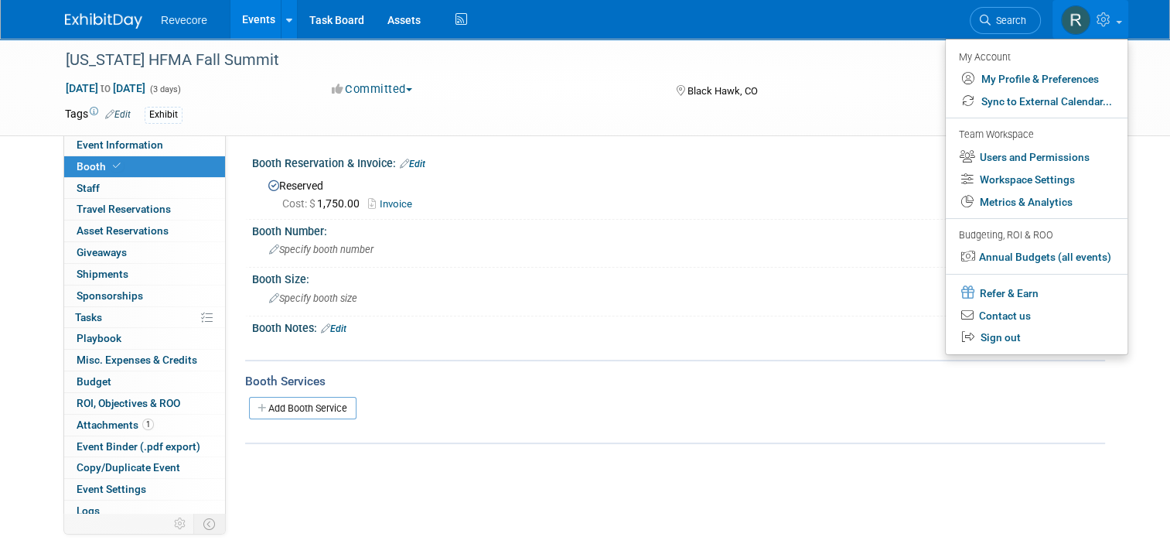
click at [249, 29] on link "Events" at bounding box center [258, 19] width 56 height 39
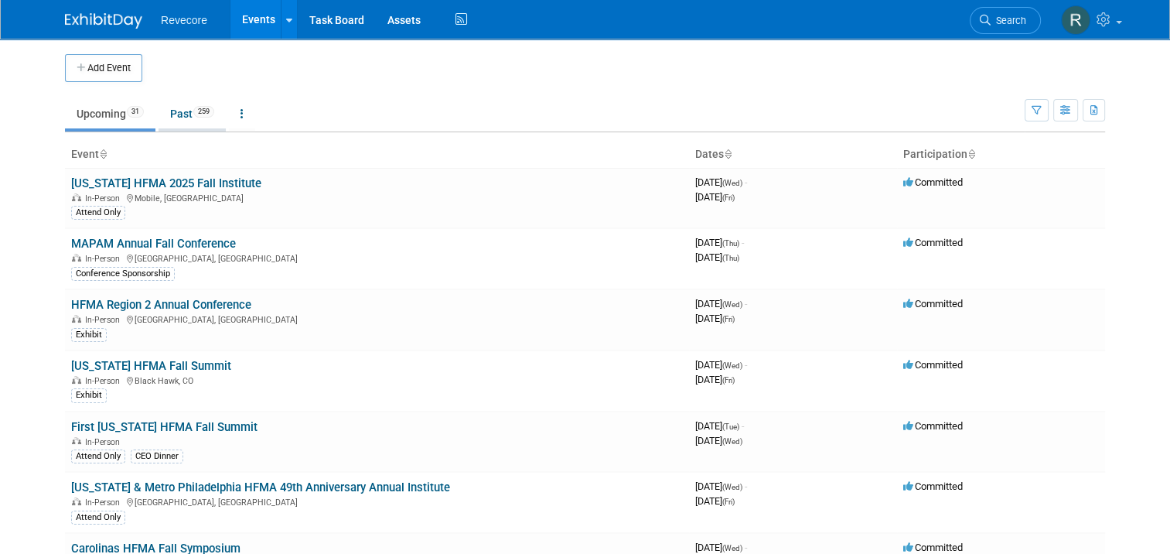
click at [173, 118] on link "Past 259" at bounding box center [192, 113] width 67 height 29
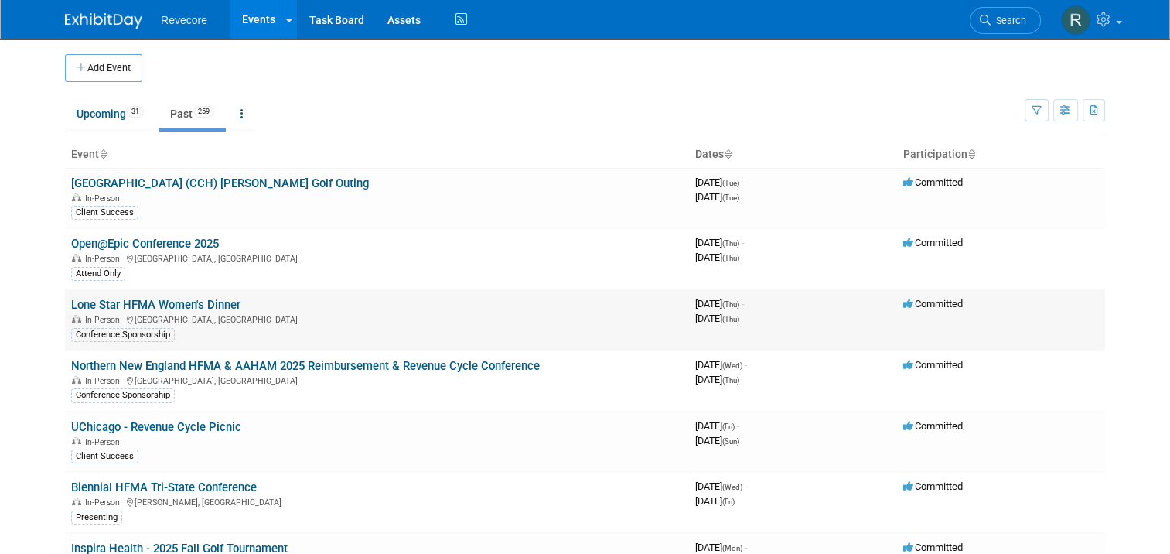
click at [179, 294] on td "Lone Star HFMA Women's Dinner In-Person Irving, TX Conference Sponsorship" at bounding box center [377, 319] width 624 height 61
click at [176, 301] on link "Lone Star HFMA Women's Dinner" at bounding box center [155, 305] width 169 height 14
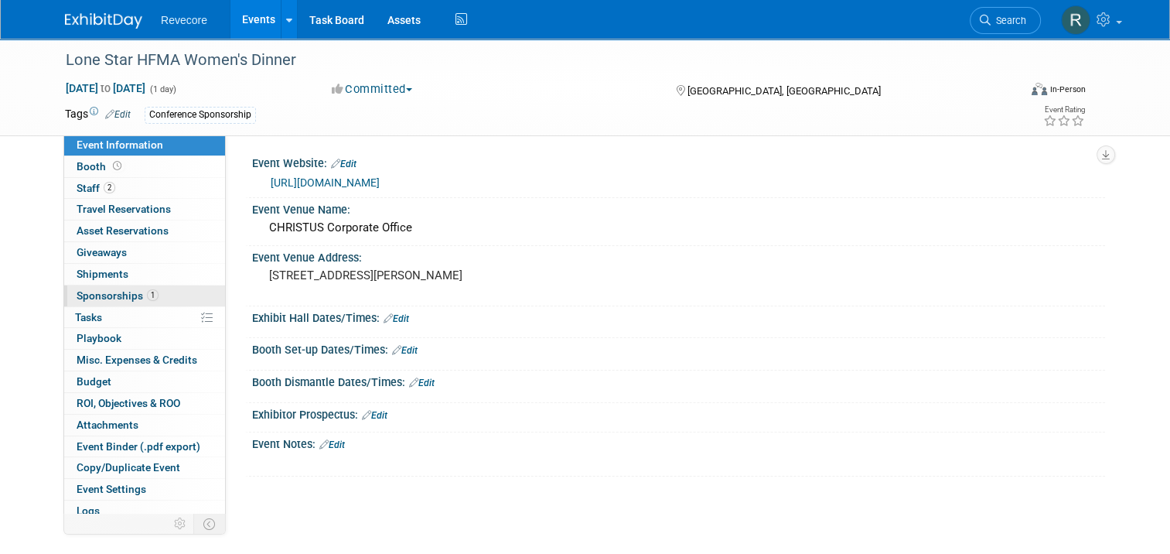
click at [121, 288] on link "1 Sponsorships 1" at bounding box center [144, 295] width 161 height 21
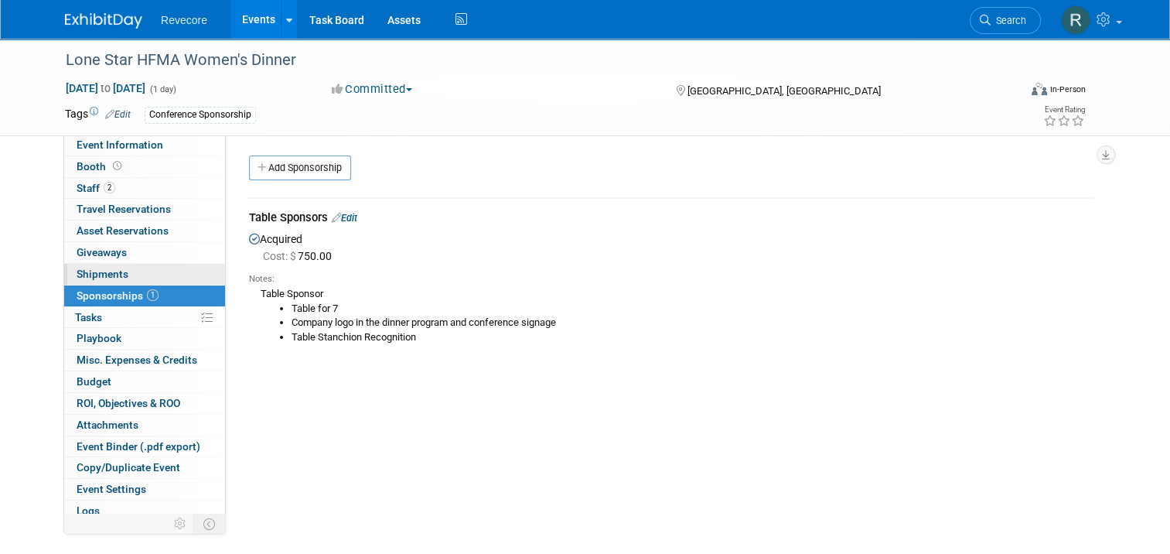
click at [124, 273] on link "0 Shipments 0" at bounding box center [144, 274] width 161 height 21
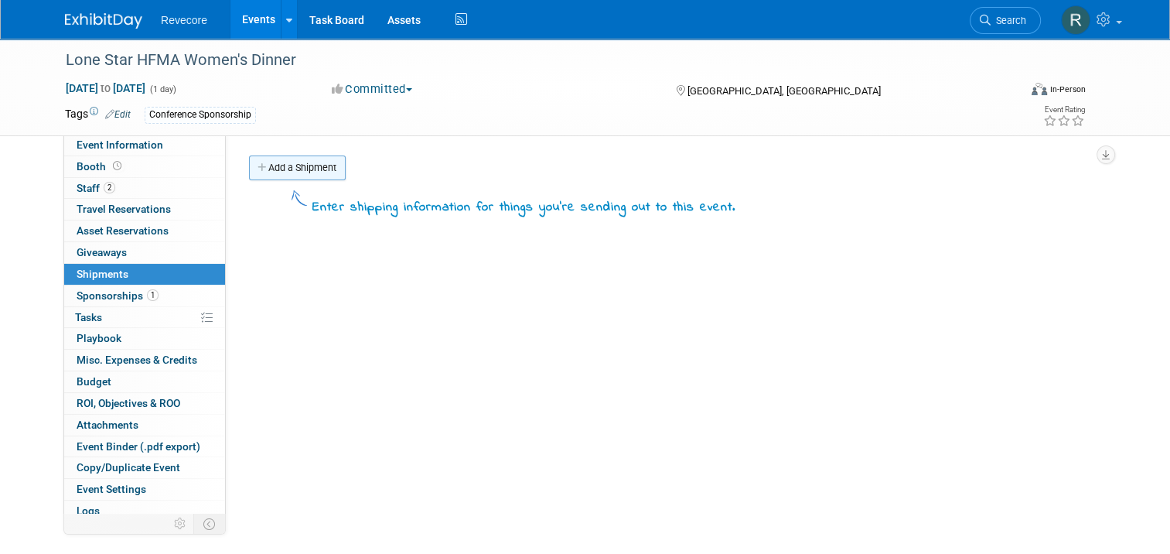
click at [258, 176] on link "Add a Shipment" at bounding box center [297, 167] width 97 height 25
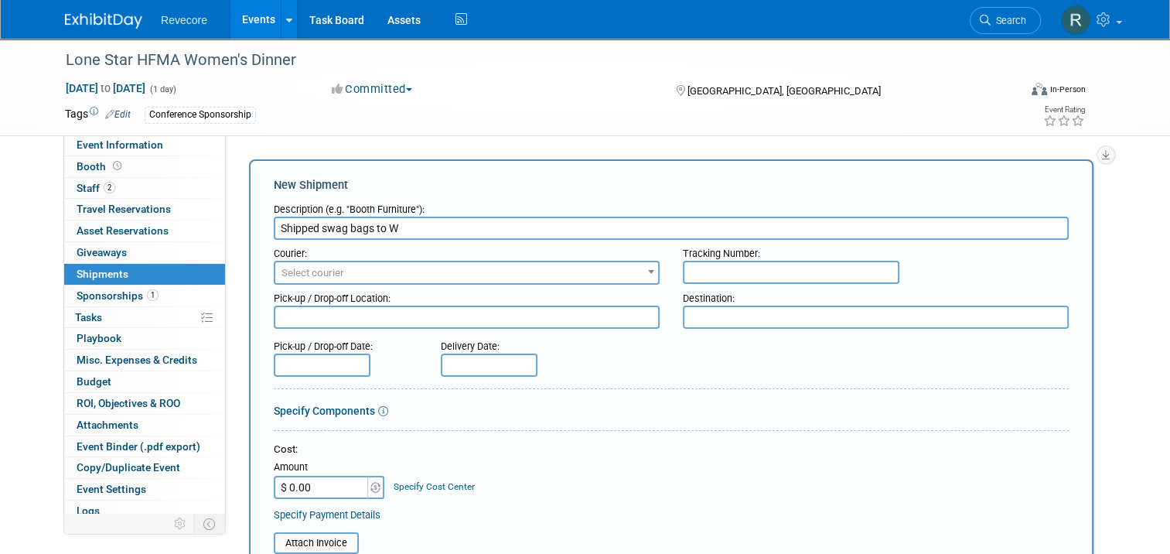
click at [421, 230] on input "Shipped swag bags to W" at bounding box center [671, 228] width 795 height 23
paste input "FedEx - Shipped Swag Bags to Lone Star"
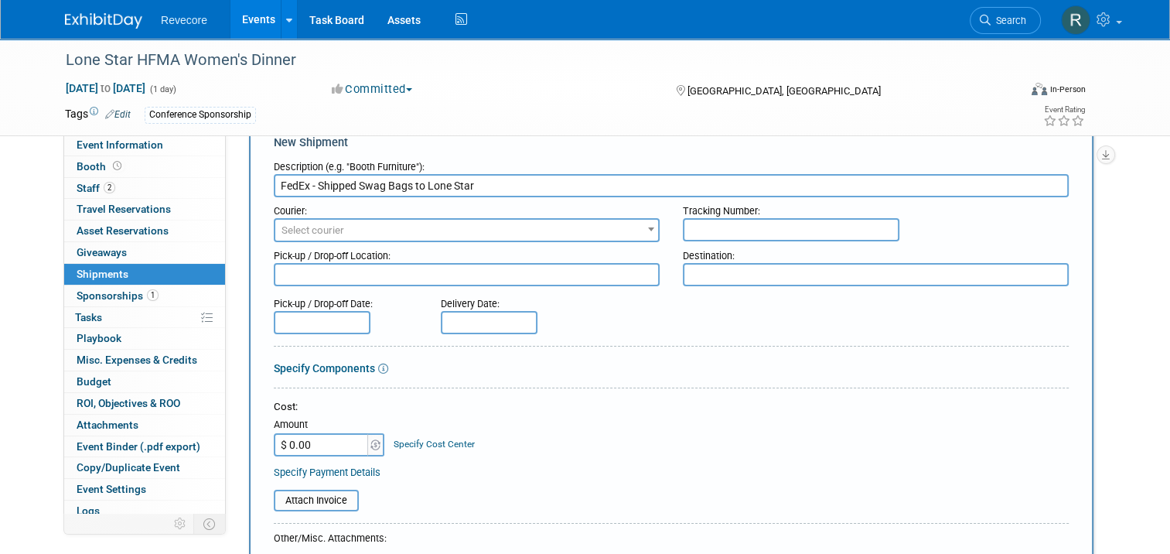
scroll to position [77, 0]
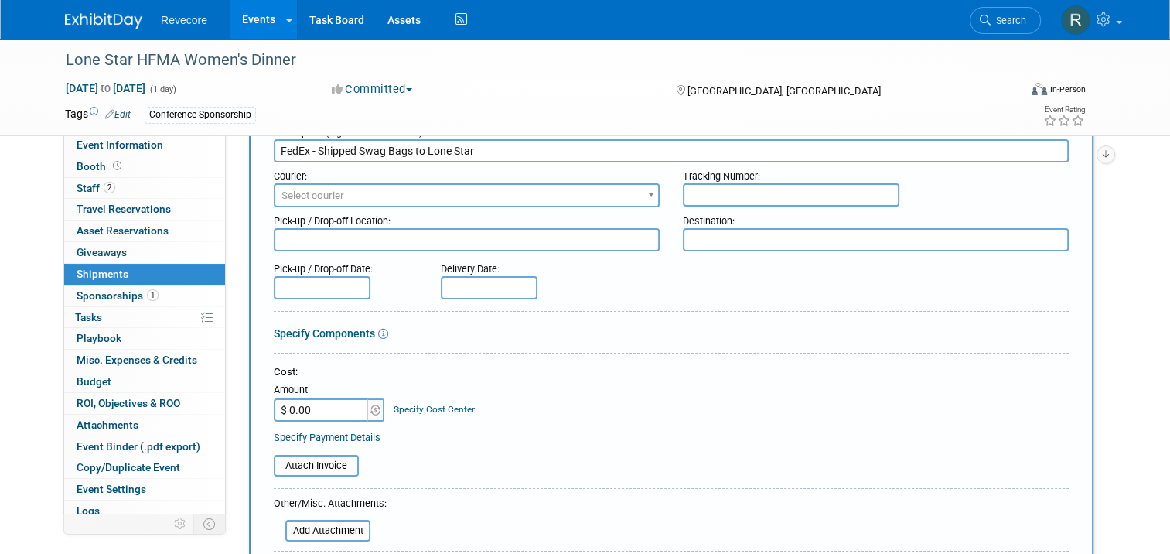
type input "FedEx - Shipped Swag Bags to Lone Star"
drag, startPoint x: 322, startPoint y: 393, endPoint x: 322, endPoint y: 402, distance: 9.3
click at [322, 402] on td "Amount $ 0.00" at bounding box center [330, 401] width 112 height 42
click at [322, 406] on input "$ 0.00" at bounding box center [322, 409] width 97 height 23
type input "$ 13.96"
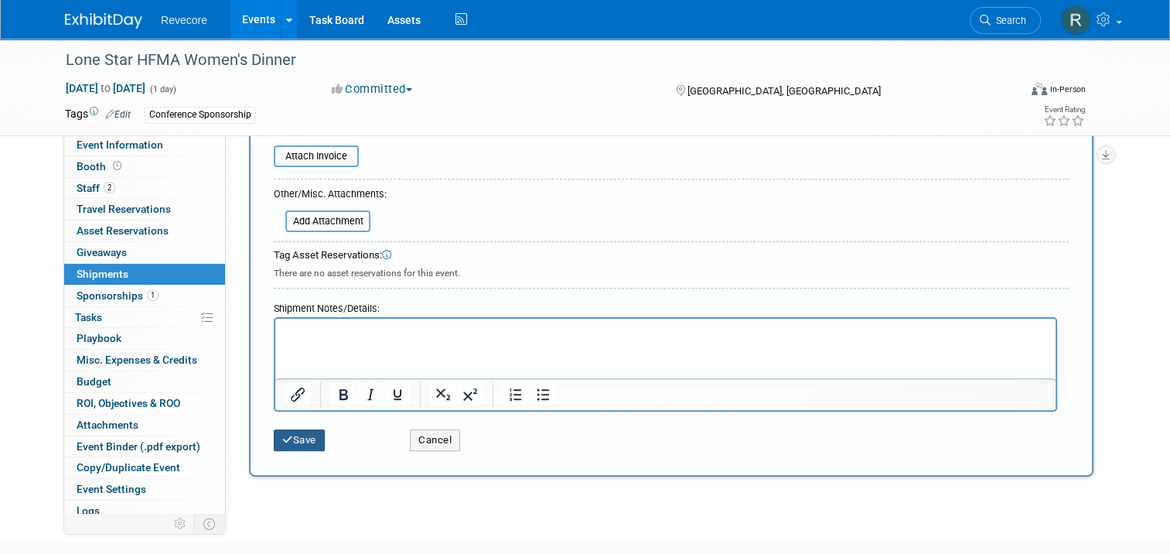
click at [295, 434] on button "Save" at bounding box center [299, 440] width 51 height 22
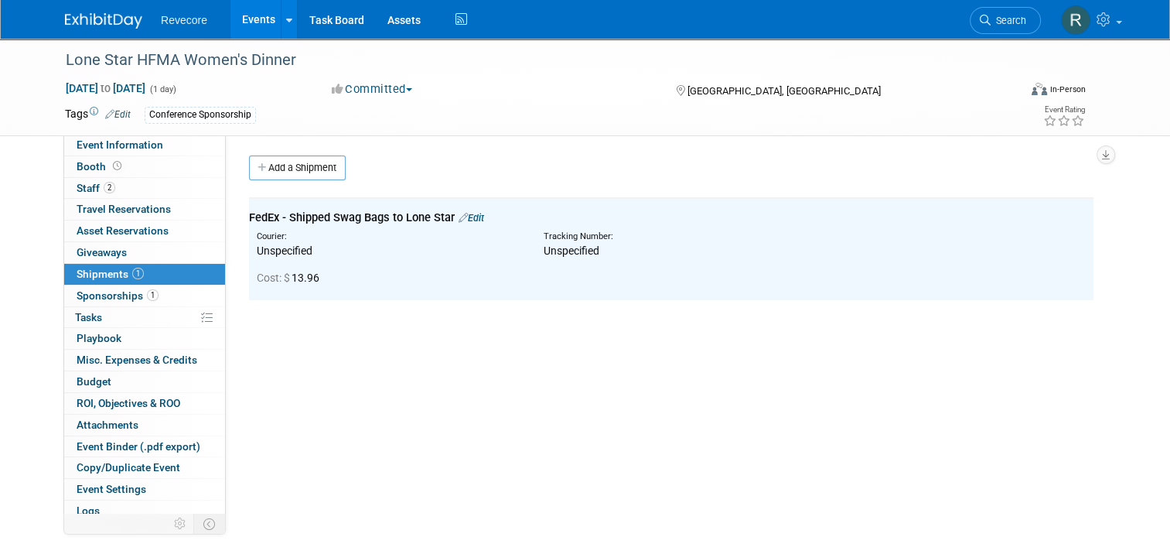
scroll to position [0, 0]
click at [1139, 27] on div "Revecore Events Add Event Bulk Upload Events Shareable Event Boards Recently Vi…" at bounding box center [585, 19] width 1170 height 39
click at [1128, 31] on link at bounding box center [1091, 19] width 76 height 39
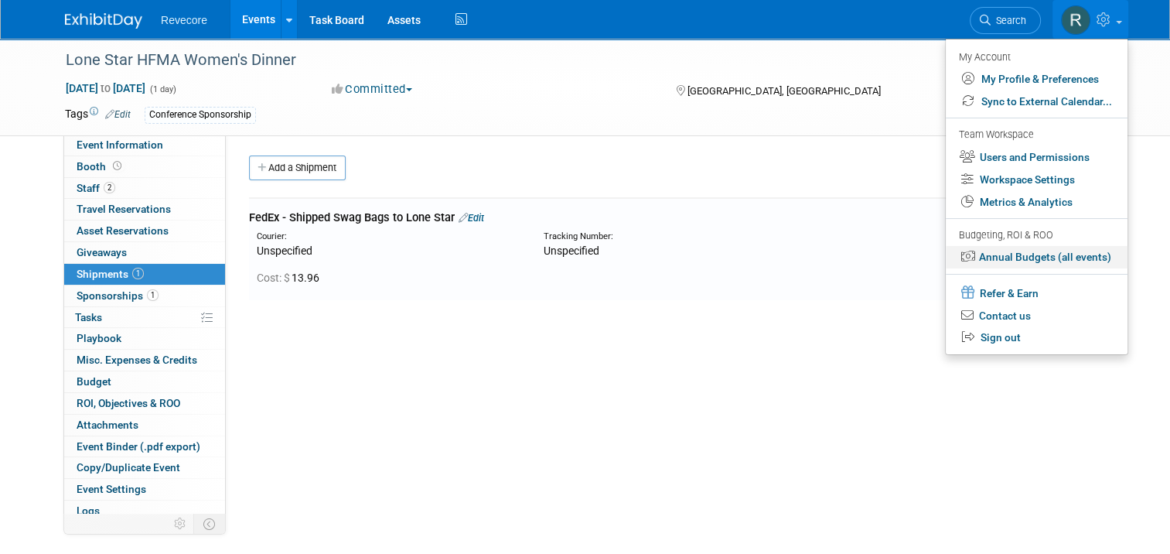
click at [1069, 268] on link "Annual Budgets (all events)" at bounding box center [1037, 257] width 182 height 22
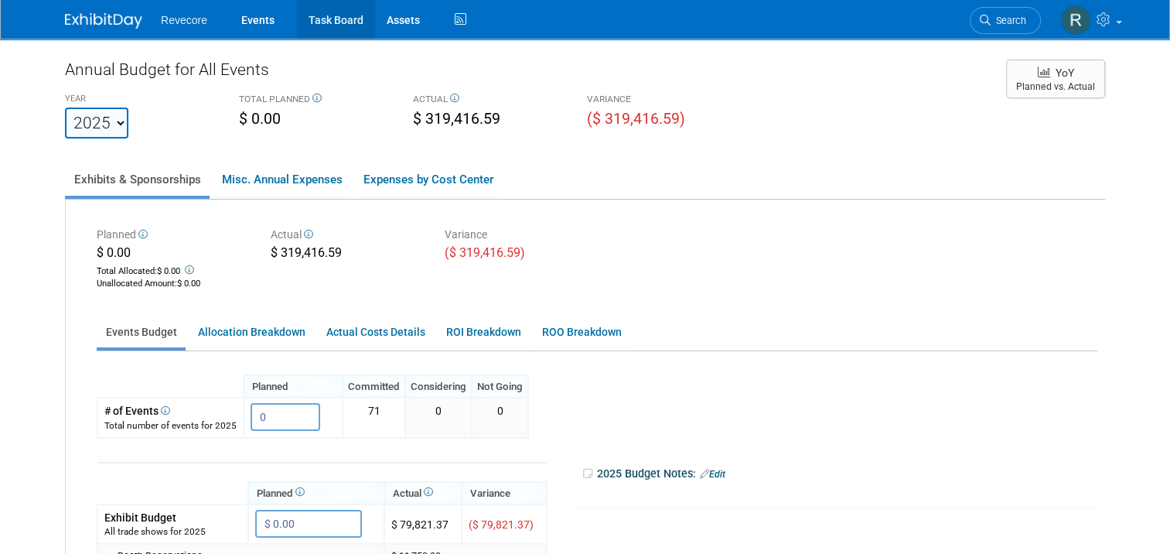
click at [303, 31] on link "Task Board" at bounding box center [336, 19] width 78 height 39
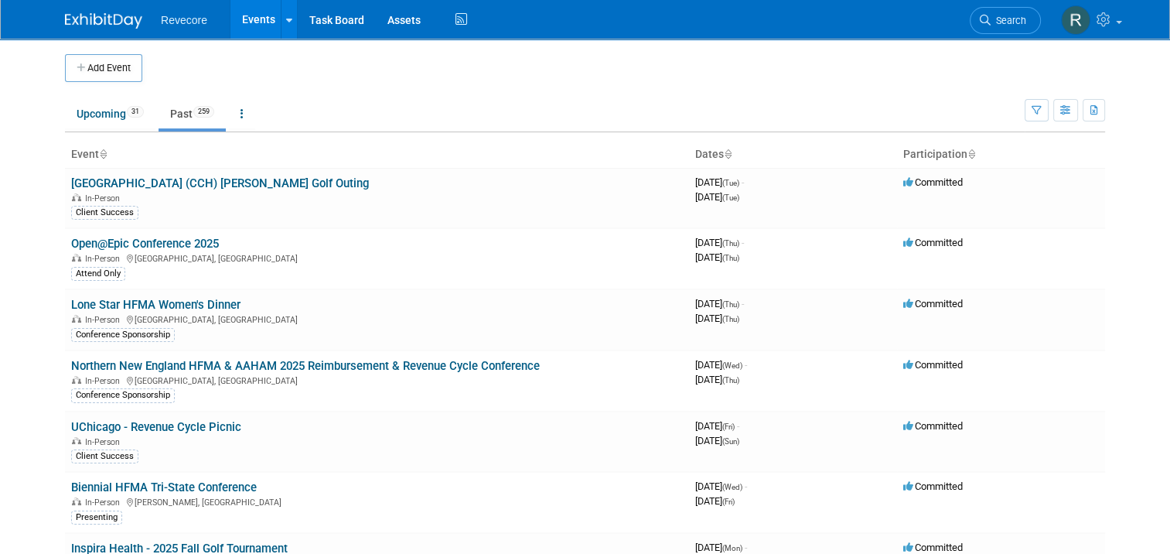
click at [0, 227] on html "Revecore Events Add Event Bulk Upload Events Shareable Event Boards Recently Vi…" at bounding box center [585, 277] width 1170 height 554
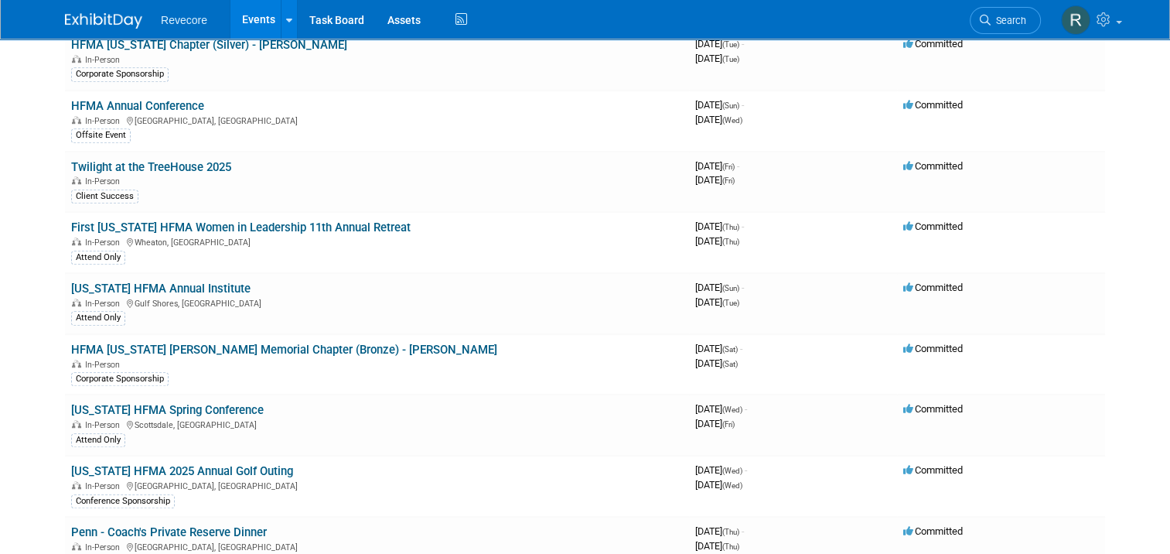
click at [152, 281] on link "[US_STATE] HFMA Annual Institute" at bounding box center [160, 288] width 179 height 14
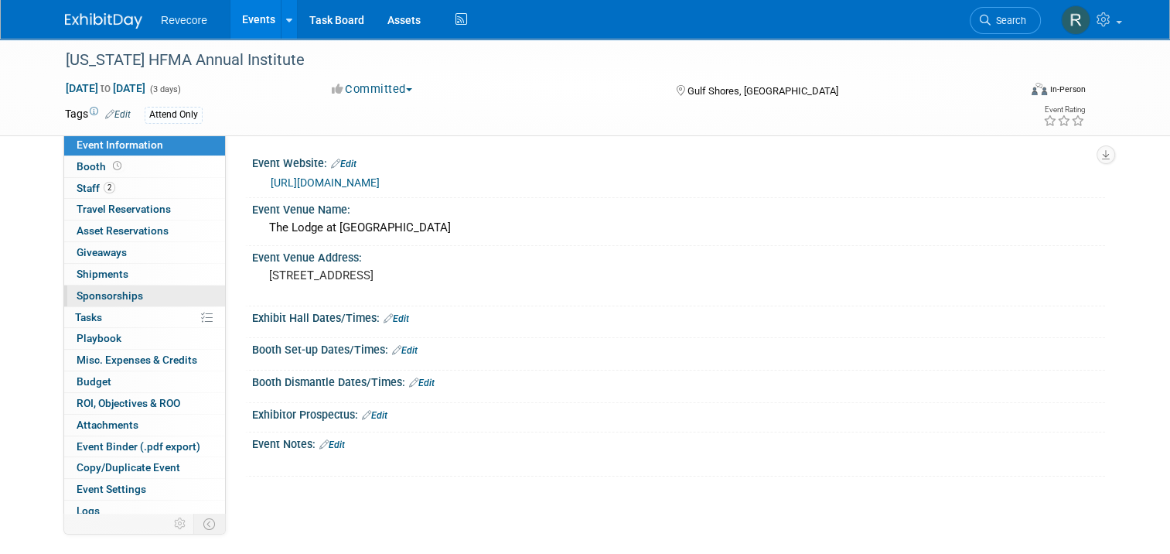
click at [117, 285] on link "0 Sponsorships 0" at bounding box center [144, 295] width 161 height 21
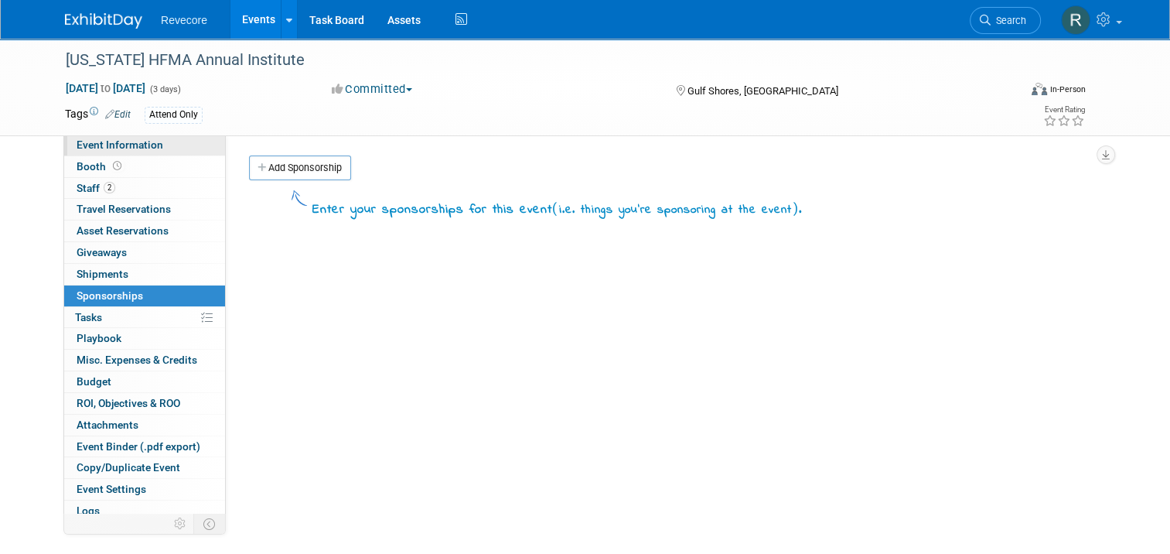
click at [129, 154] on link "Event Information" at bounding box center [144, 145] width 161 height 21
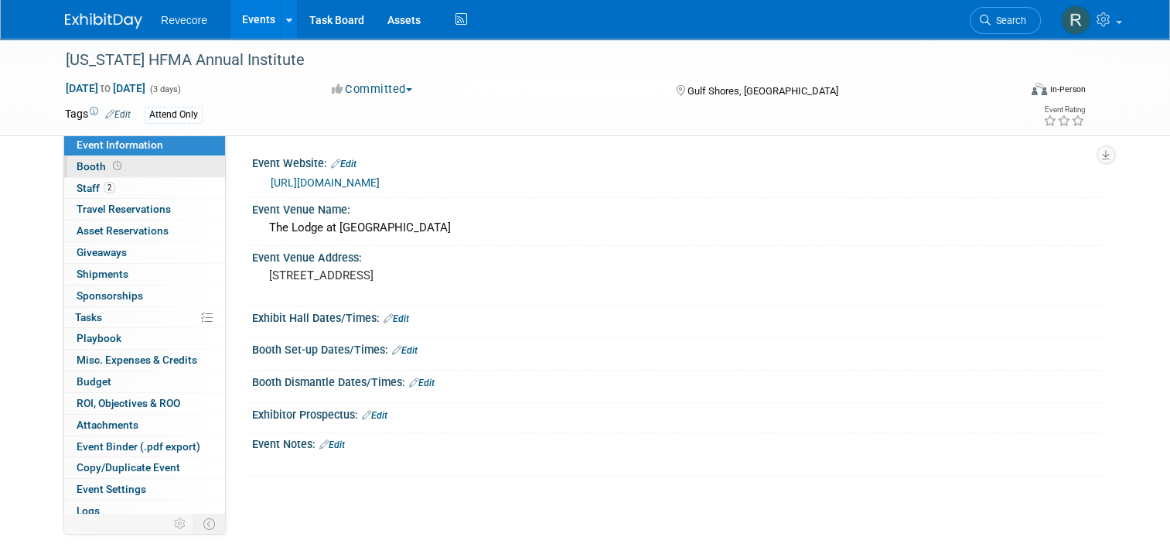
click at [126, 169] on link "Booth" at bounding box center [144, 166] width 161 height 21
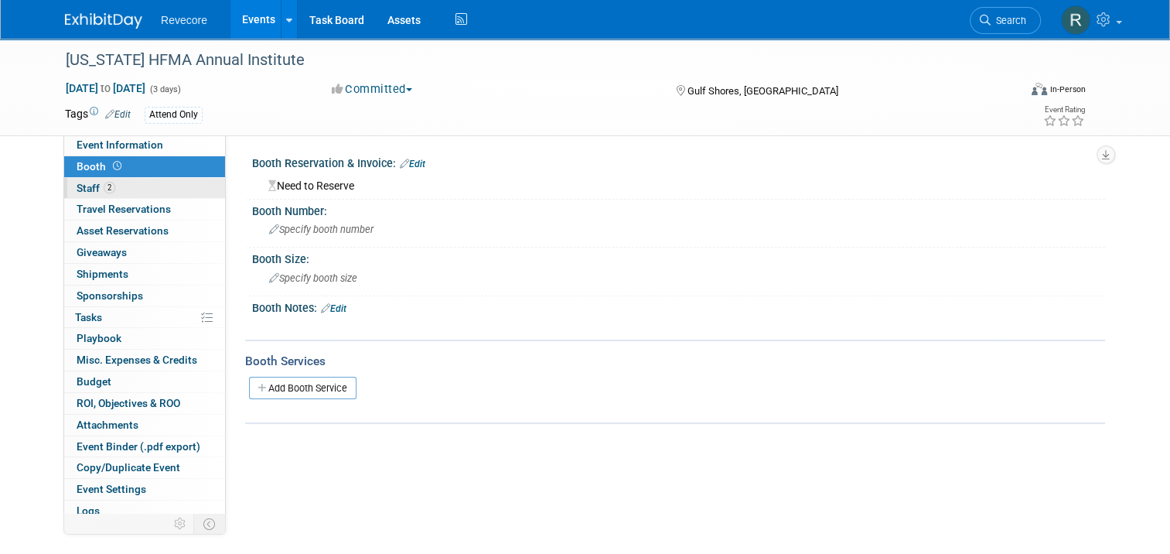
click at [125, 184] on link "2 Staff 2" at bounding box center [144, 188] width 161 height 21
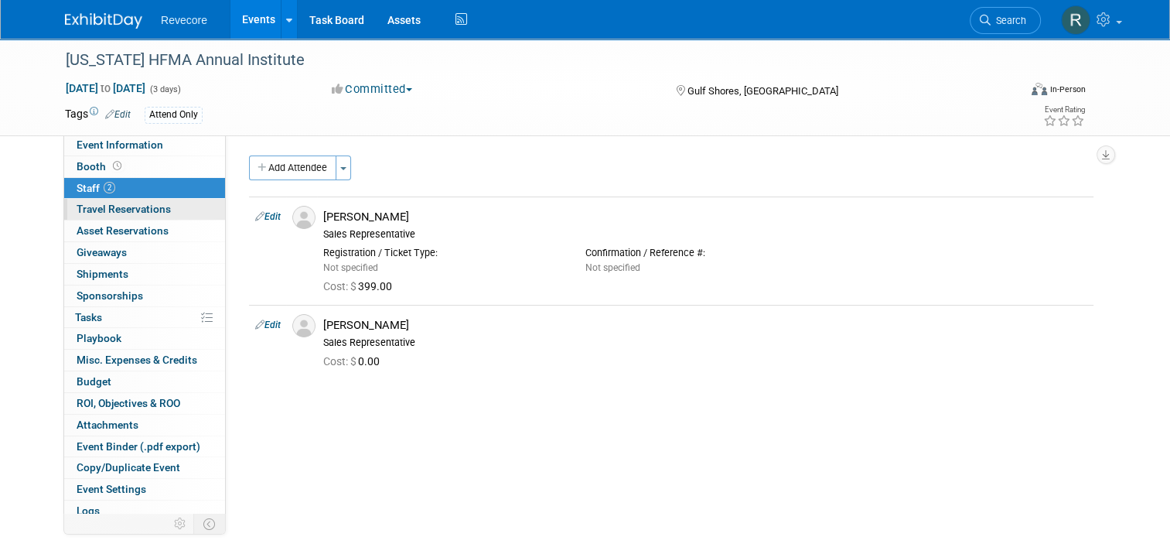
click at [129, 207] on span "Travel Reservations 0" at bounding box center [124, 209] width 94 height 12
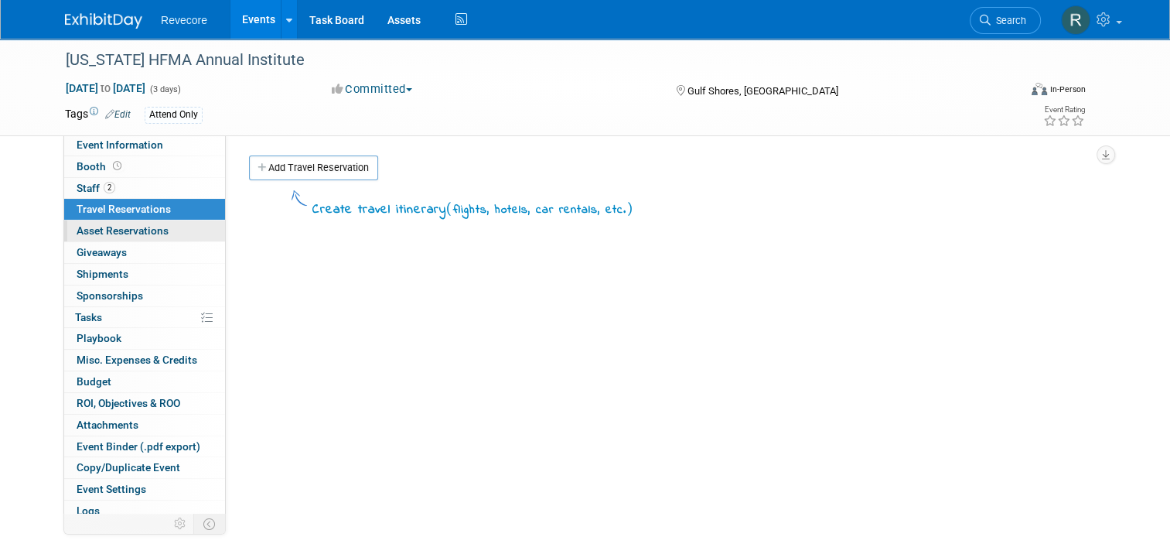
click at [129, 232] on span "Asset Reservations 0" at bounding box center [123, 230] width 92 height 12
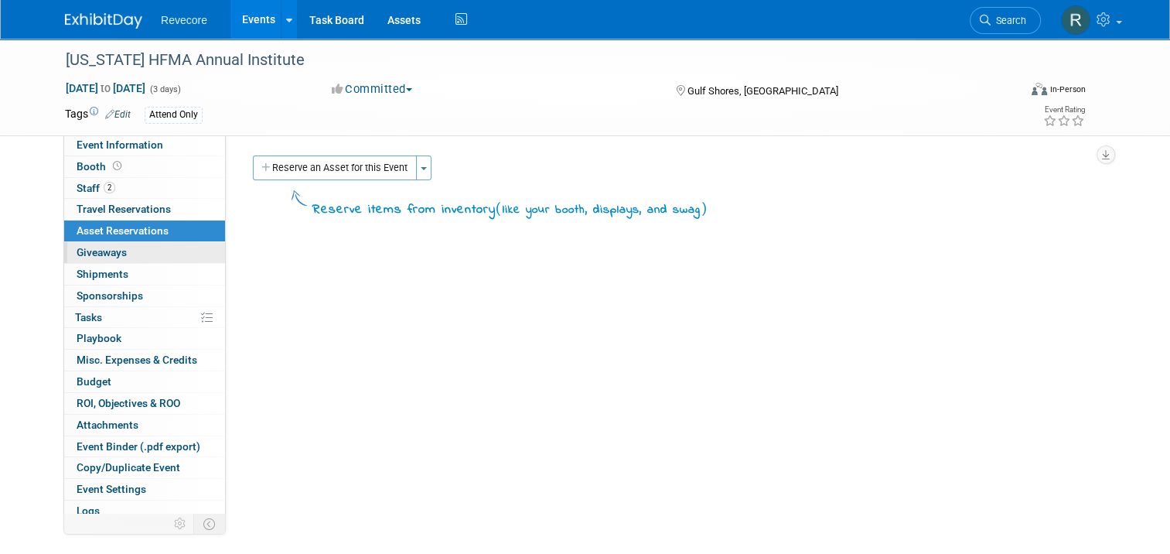
click at [134, 249] on link "0 Giveaways 0" at bounding box center [144, 252] width 161 height 21
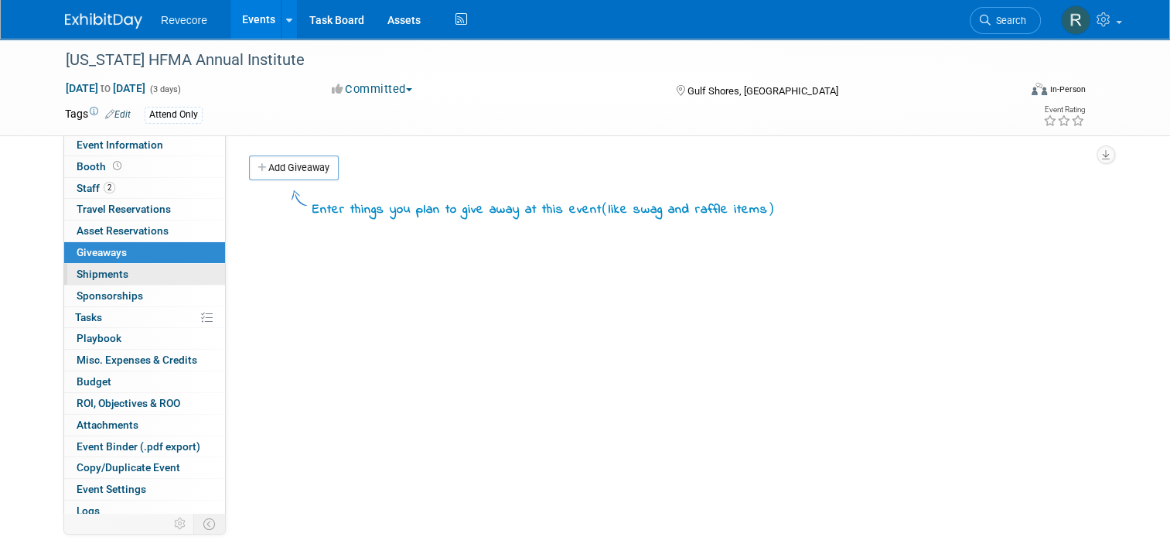
click at [122, 267] on link "0 Shipments 0" at bounding box center [144, 274] width 161 height 21
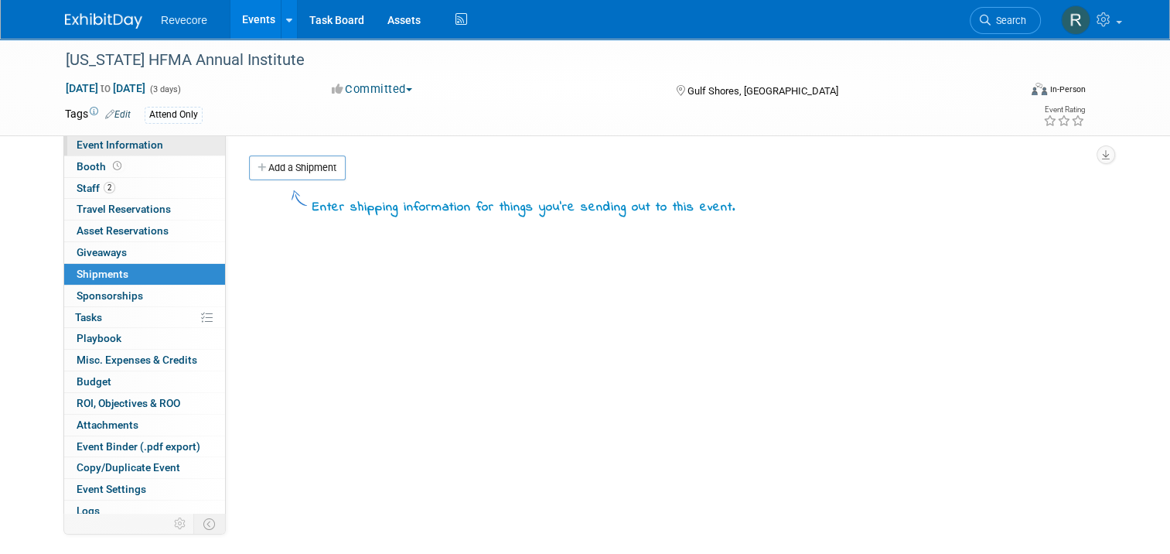
click at [167, 145] on link "Event Information" at bounding box center [144, 145] width 161 height 21
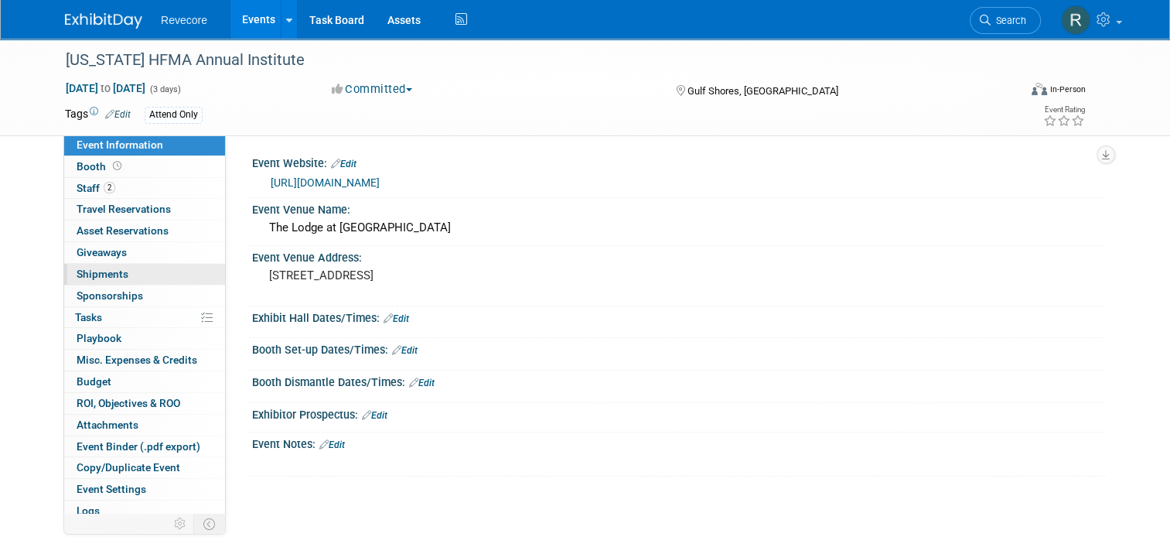
click at [142, 272] on link "0 Shipments 0" at bounding box center [144, 274] width 161 height 21
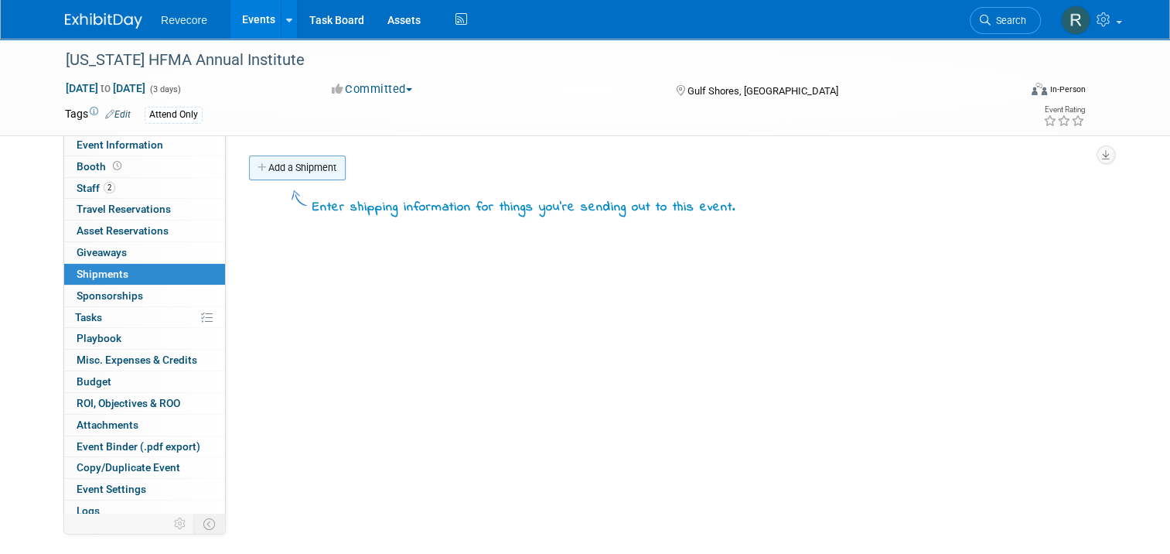
click at [303, 172] on link "Add a Shipment" at bounding box center [297, 167] width 97 height 25
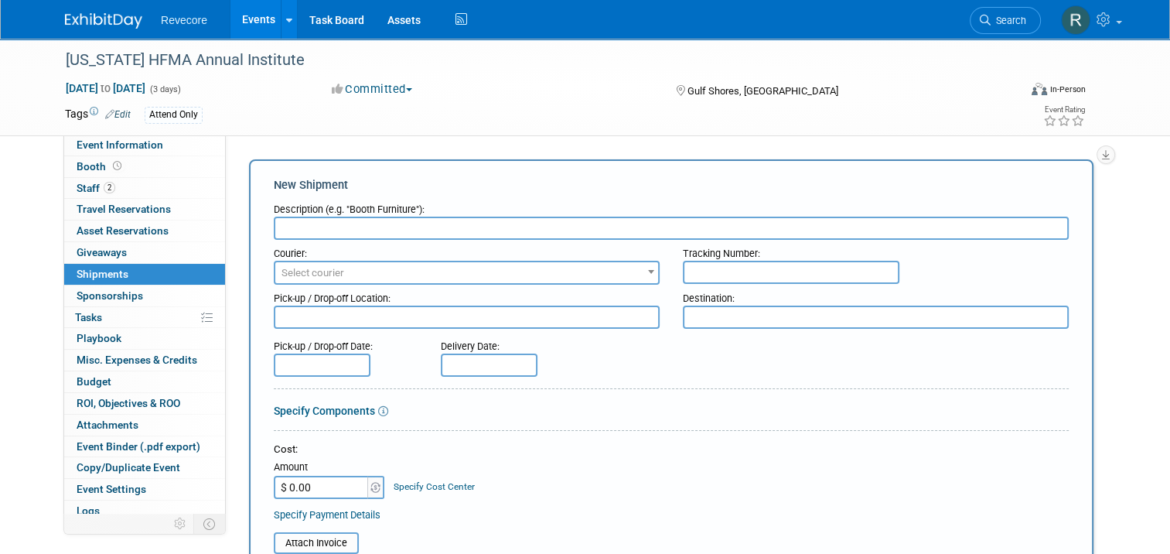
click at [302, 241] on div "Courier:" at bounding box center [467, 250] width 386 height 21
click at [312, 230] on input "text" at bounding box center [671, 228] width 795 height 23
click at [326, 227] on input "text" at bounding box center [671, 228] width 795 height 23
click at [326, 230] on input "text" at bounding box center [671, 228] width 795 height 23
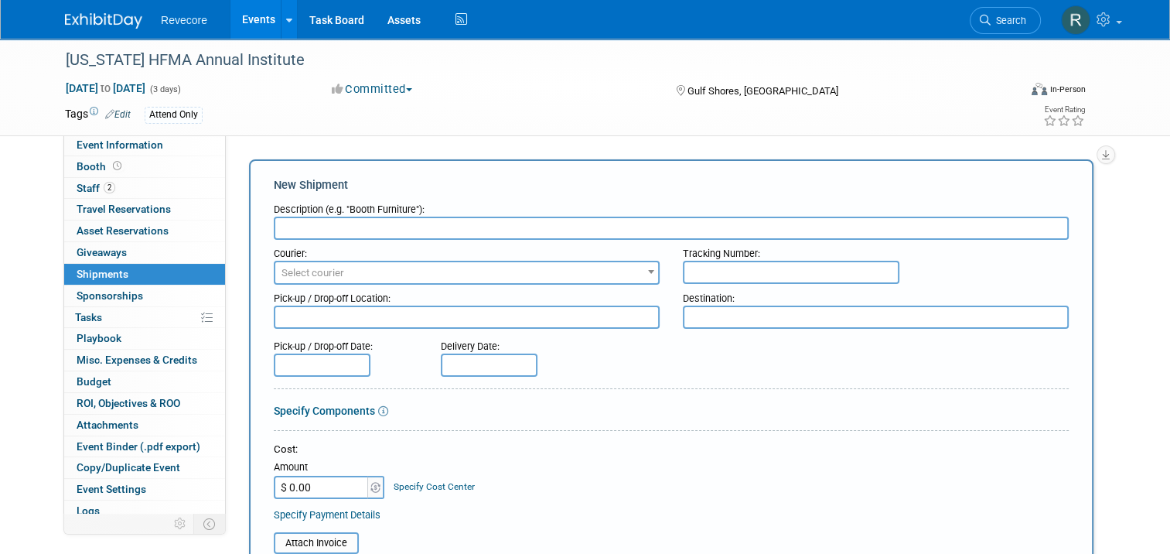
paste input "FedEx - Shipped Mugs to Alabama"
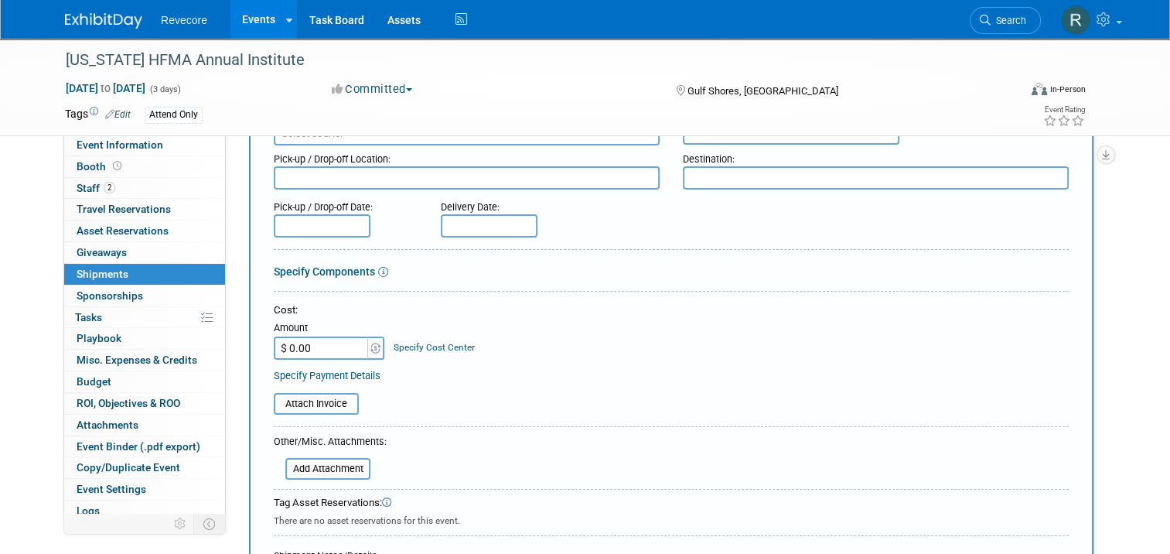
scroll to position [232, 0]
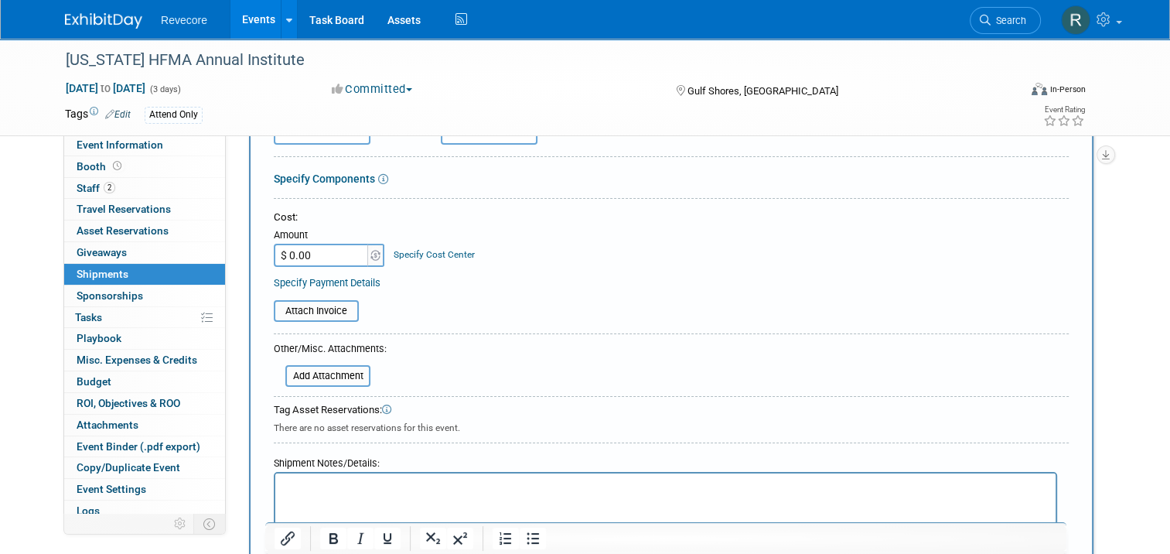
type input "FedEx - Shipped Mugs to Alabama"
click at [322, 248] on input "$ 0.00" at bounding box center [322, 255] width 97 height 23
type input "$ 169.50"
click at [496, 220] on div "Cost:" at bounding box center [671, 217] width 795 height 15
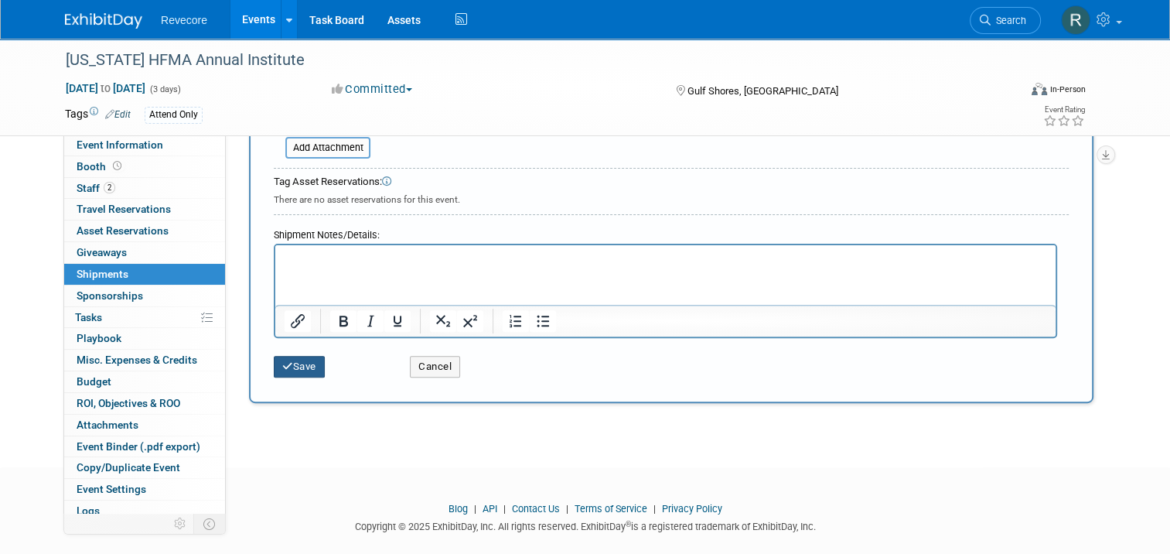
click at [290, 359] on button "Save" at bounding box center [299, 367] width 51 height 22
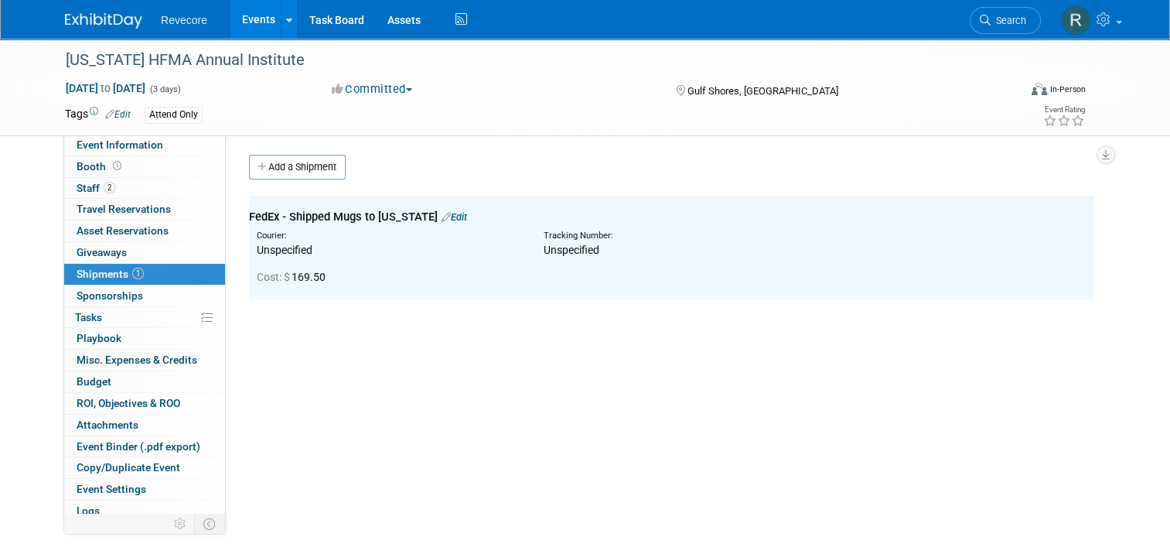
scroll to position [0, 0]
click at [1090, 16] on img at bounding box center [1075, 19] width 29 height 29
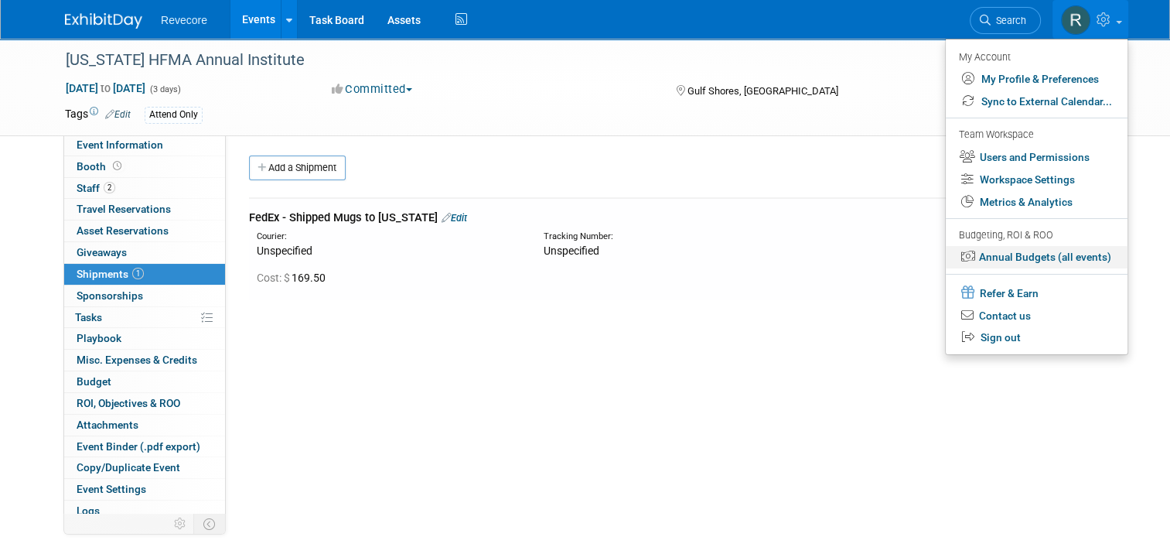
click at [1006, 257] on link "Annual Budgets (all events)" at bounding box center [1037, 257] width 182 height 22
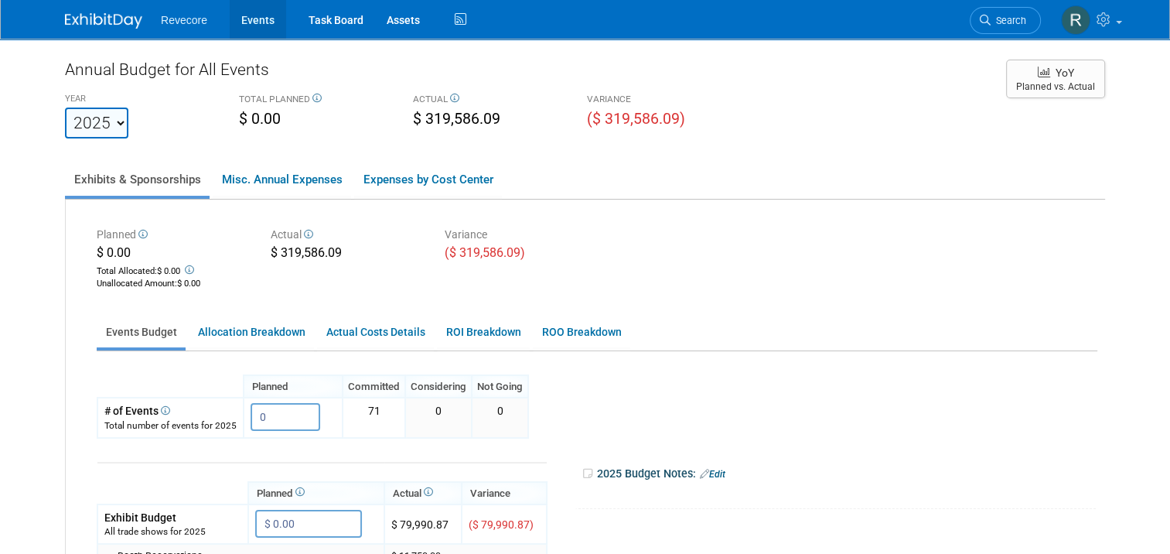
click at [237, 21] on link "Events" at bounding box center [258, 19] width 56 height 39
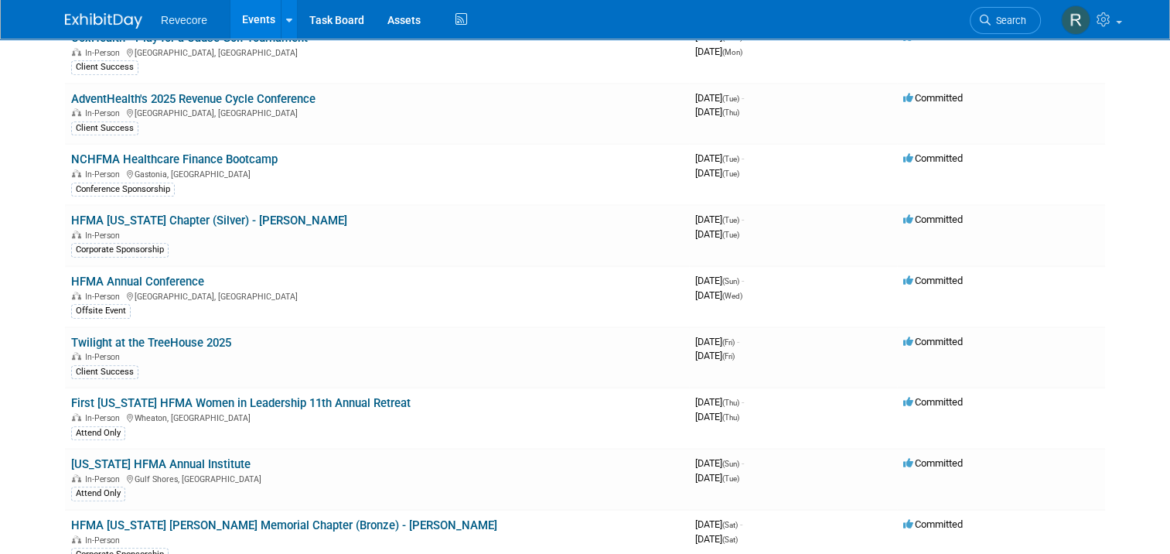
scroll to position [851, 0]
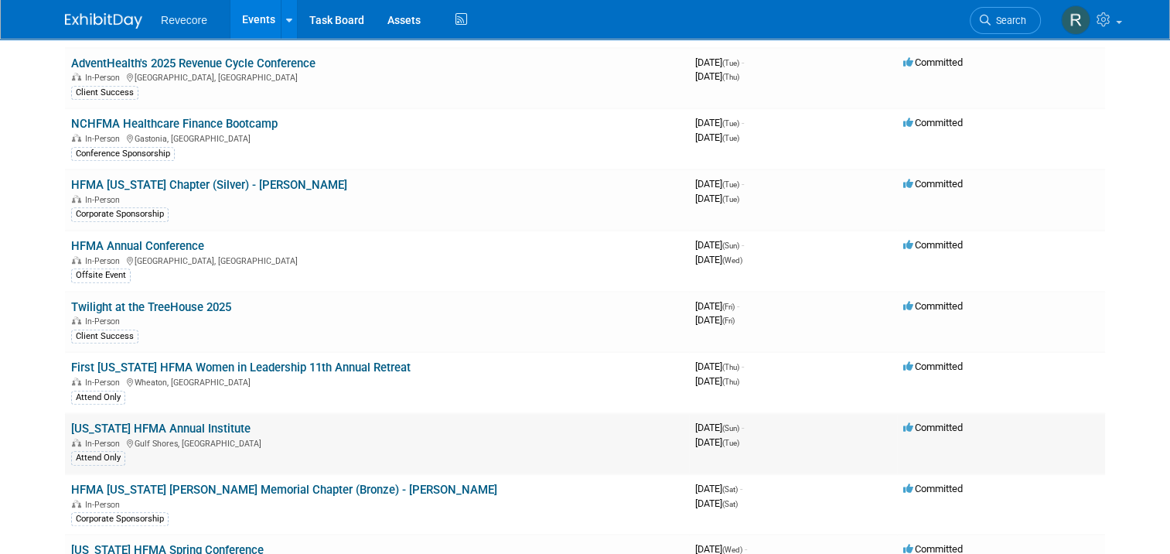
click at [201, 421] on link "[US_STATE] HFMA Annual Institute" at bounding box center [160, 428] width 179 height 14
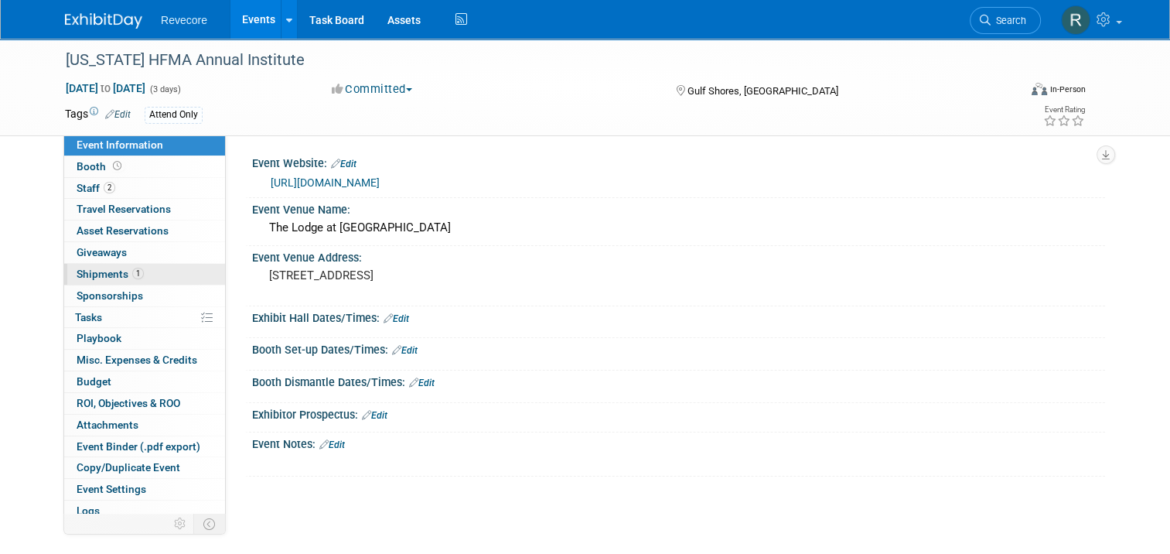
click at [132, 269] on span "1" at bounding box center [138, 274] width 12 height 12
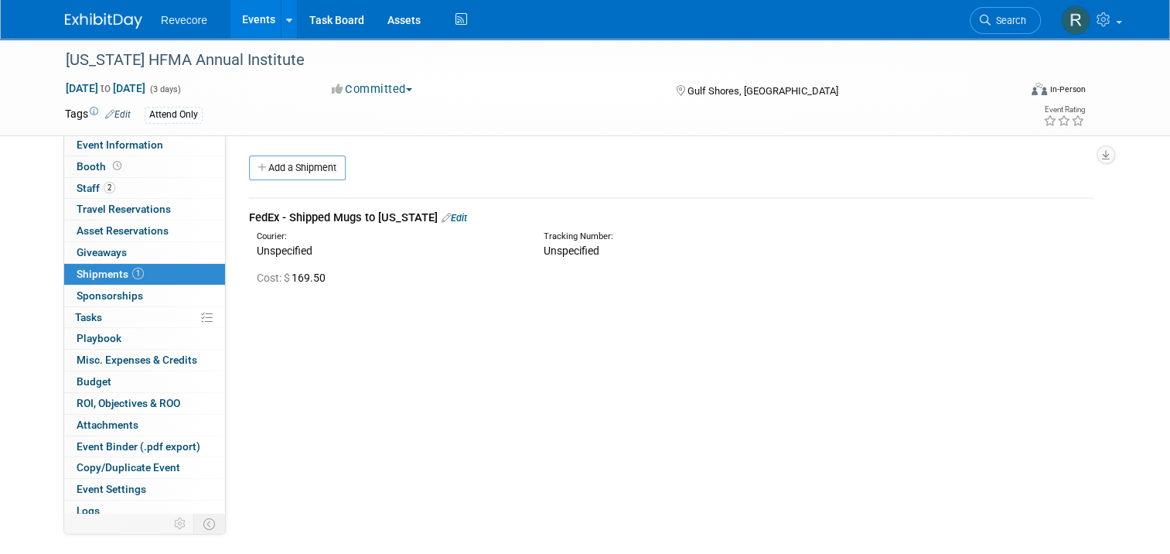
click at [442, 216] on link "Edit" at bounding box center [455, 218] width 26 height 12
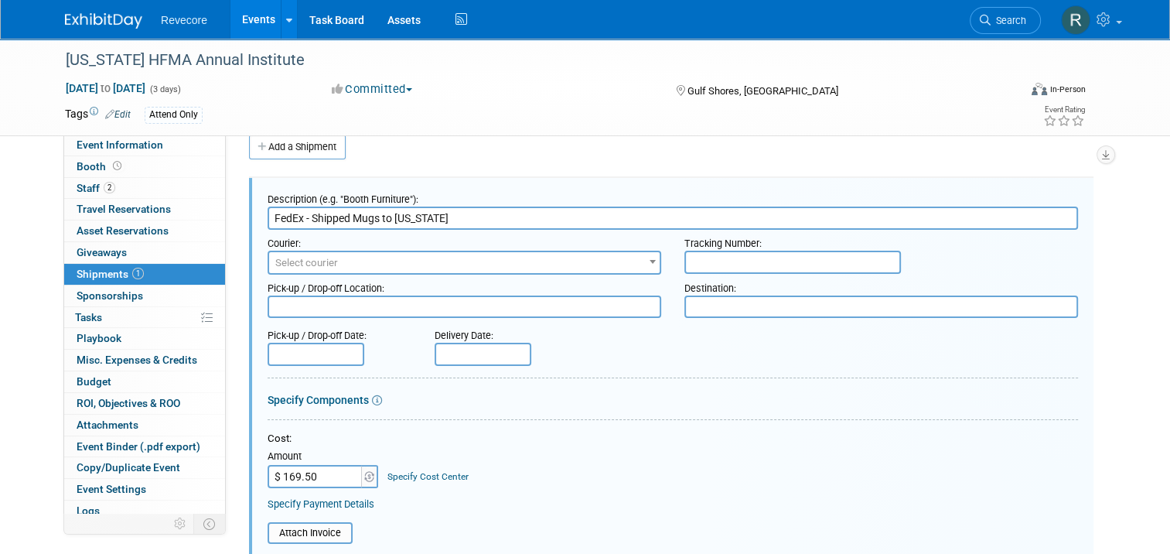
scroll to position [22, 0]
click at [316, 479] on input "$ 169.50" at bounding box center [316, 474] width 97 height 23
type input "$ 199.10"
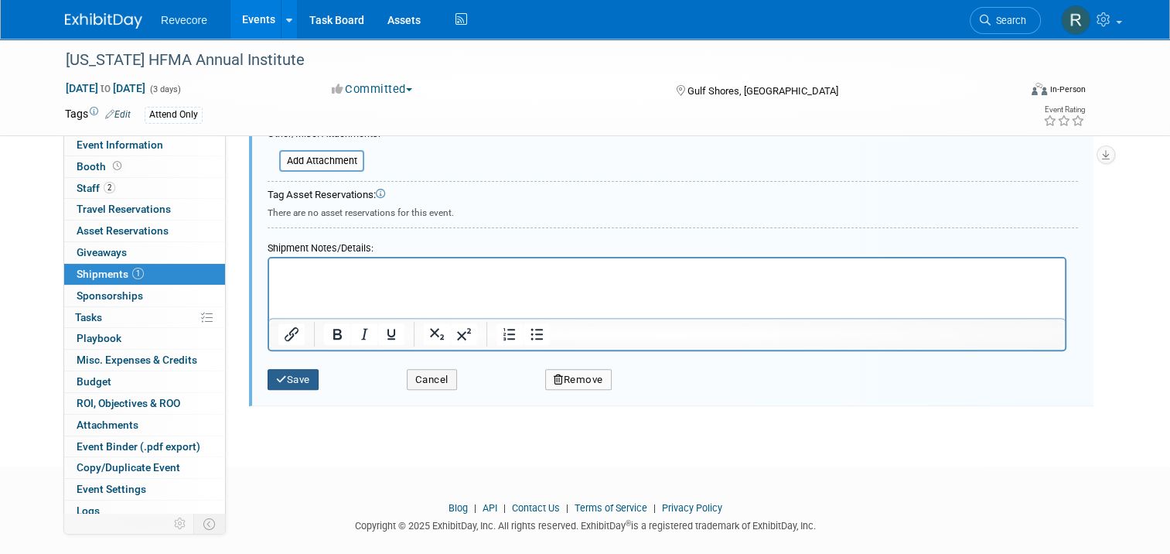
drag, startPoint x: 300, startPoint y: 366, endPoint x: 377, endPoint y: 339, distance: 81.2
click at [300, 369] on button "Save" at bounding box center [293, 380] width 51 height 22
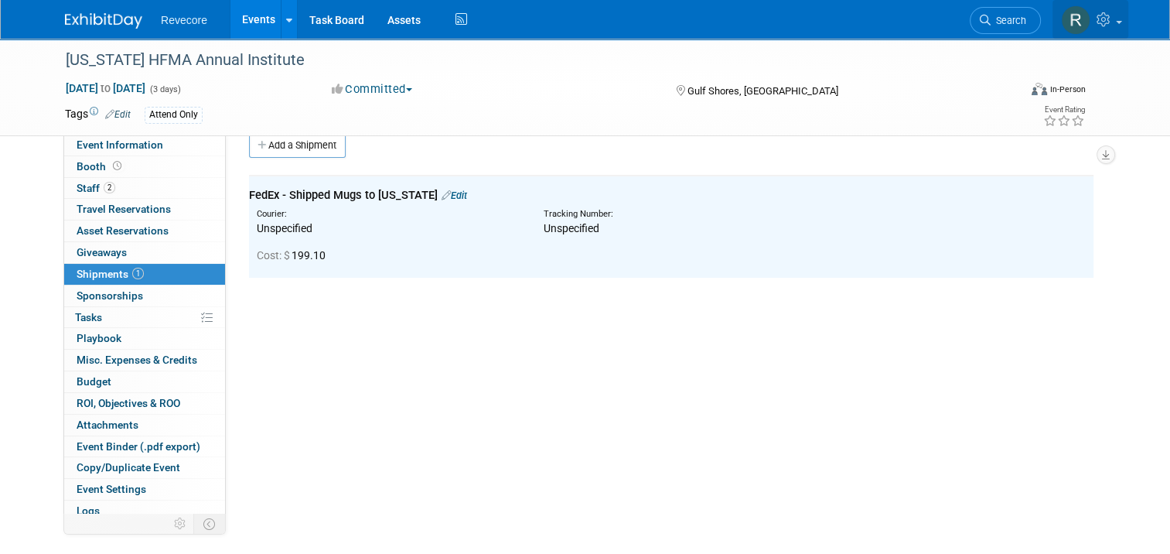
click at [1112, 25] on icon at bounding box center [1106, 19] width 18 height 14
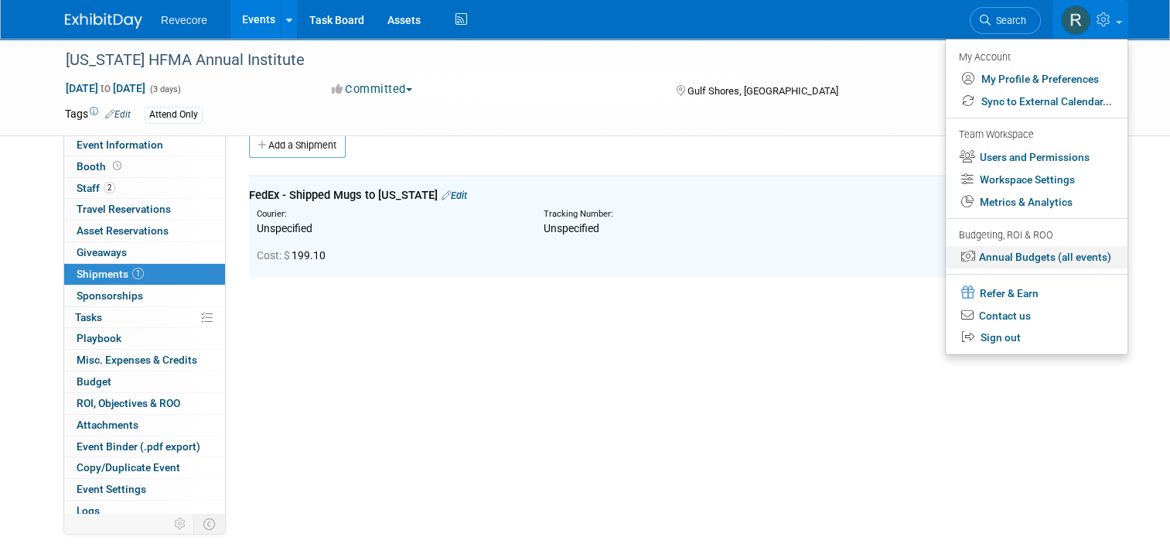
click at [1061, 260] on link "Annual Budgets (all events)" at bounding box center [1037, 257] width 182 height 22
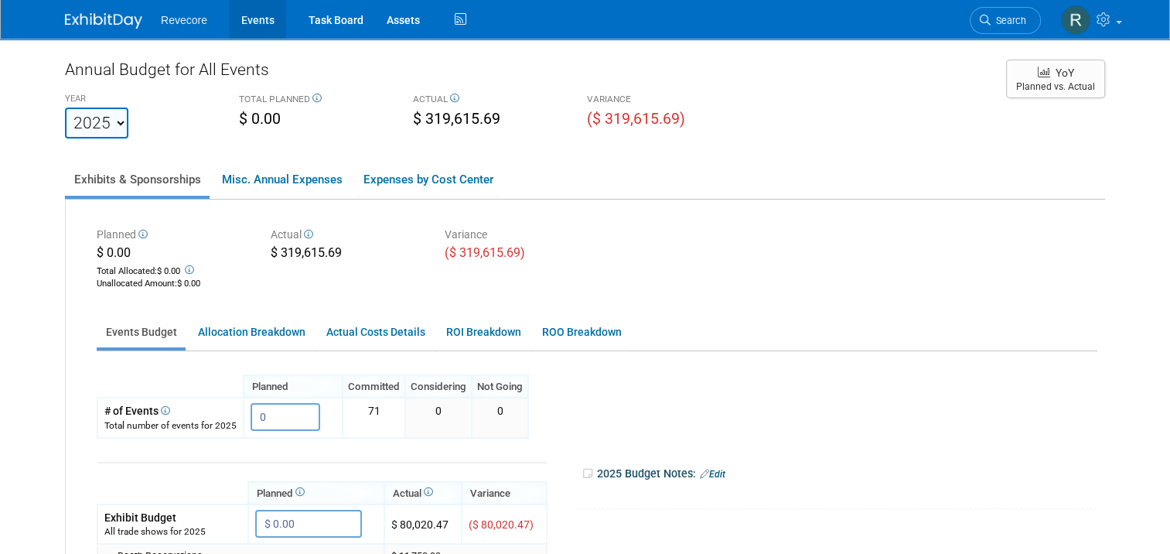
click at [258, 22] on link "Events" at bounding box center [258, 19] width 56 height 39
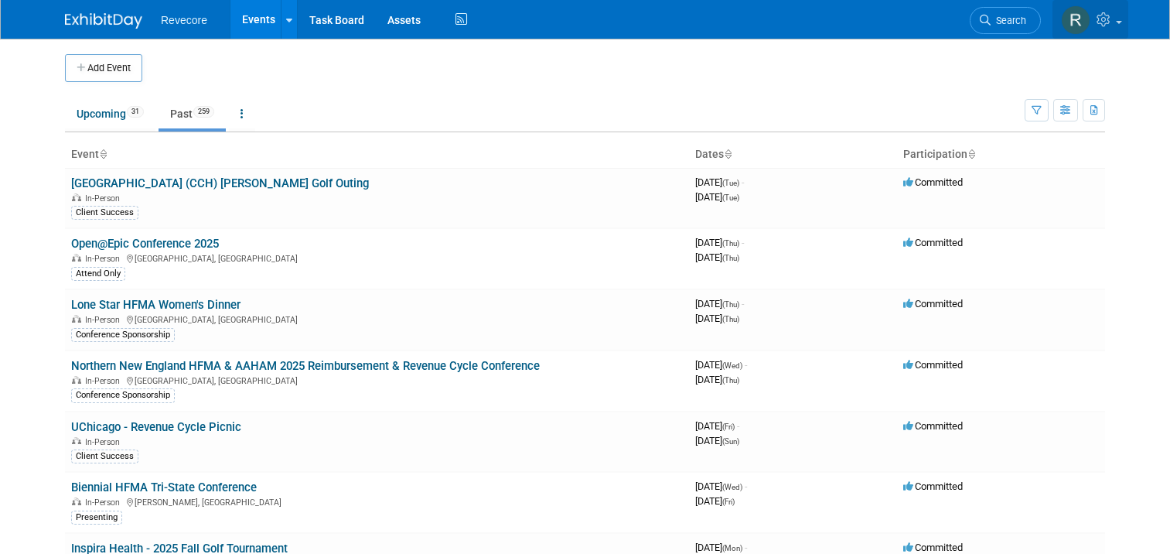
click at [1119, 34] on link at bounding box center [1091, 19] width 76 height 39
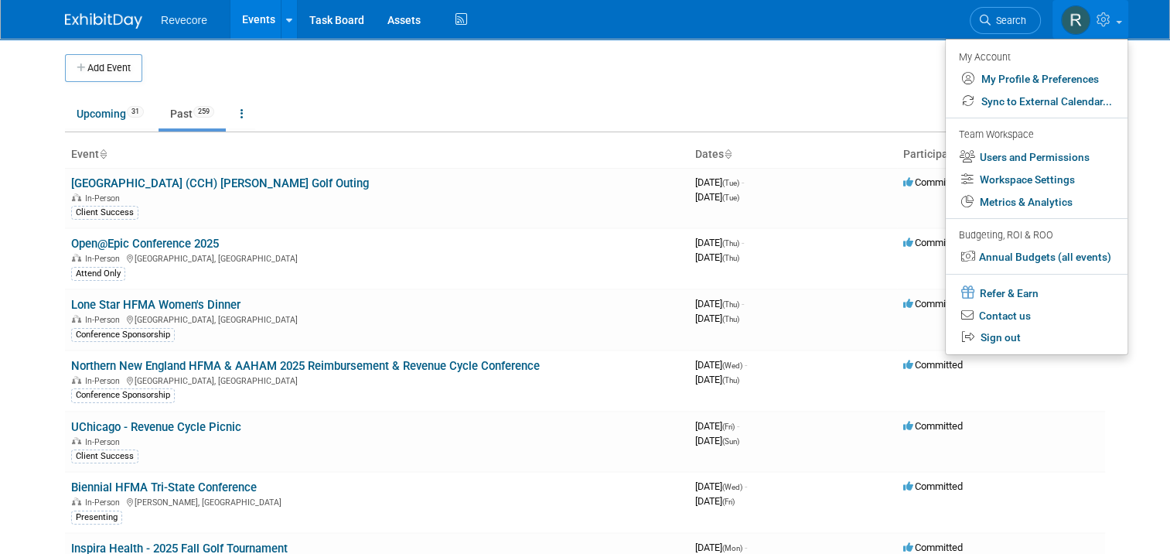
click at [1053, 275] on li at bounding box center [1037, 277] width 182 height 7
click at [1056, 269] on li at bounding box center [1037, 270] width 182 height 5
click at [1061, 258] on link "Annual Budgets (all events)" at bounding box center [1037, 257] width 182 height 22
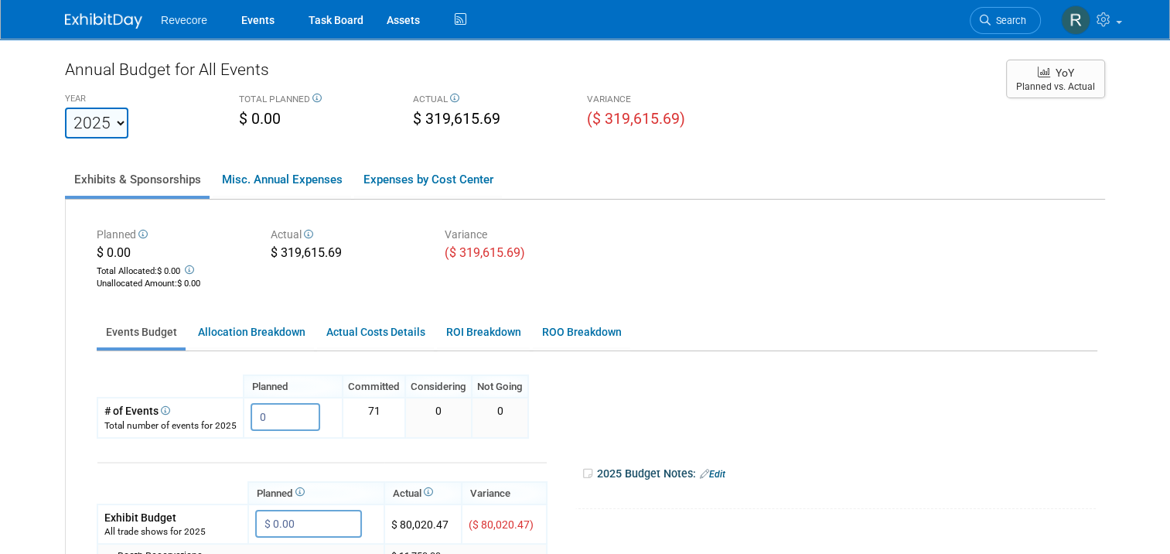
click at [798, 85] on div "Annual Budget for All Events" at bounding box center [528, 73] width 926 height 31
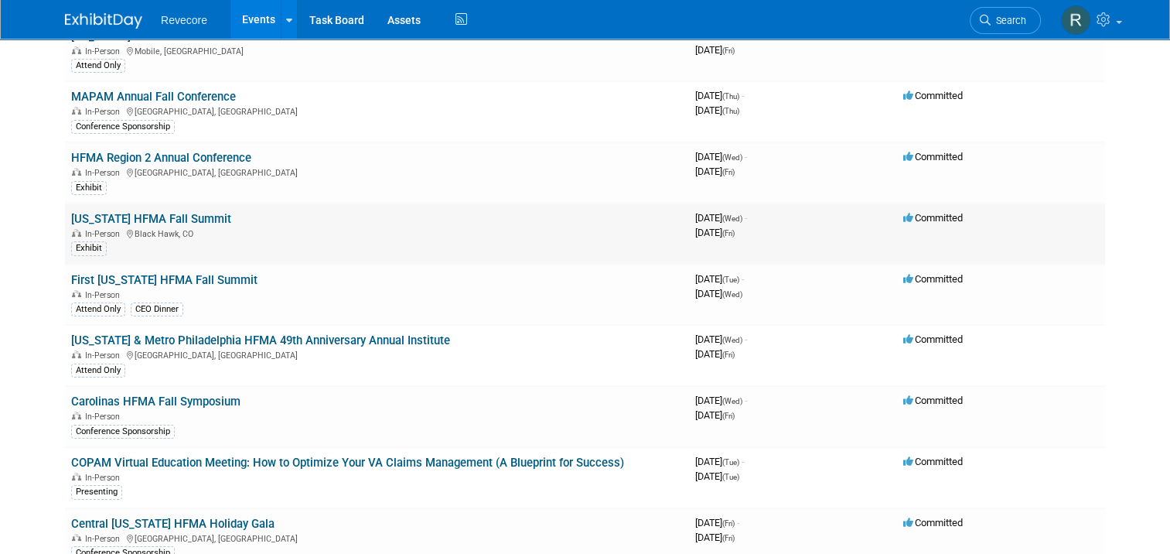
scroll to position [810, 0]
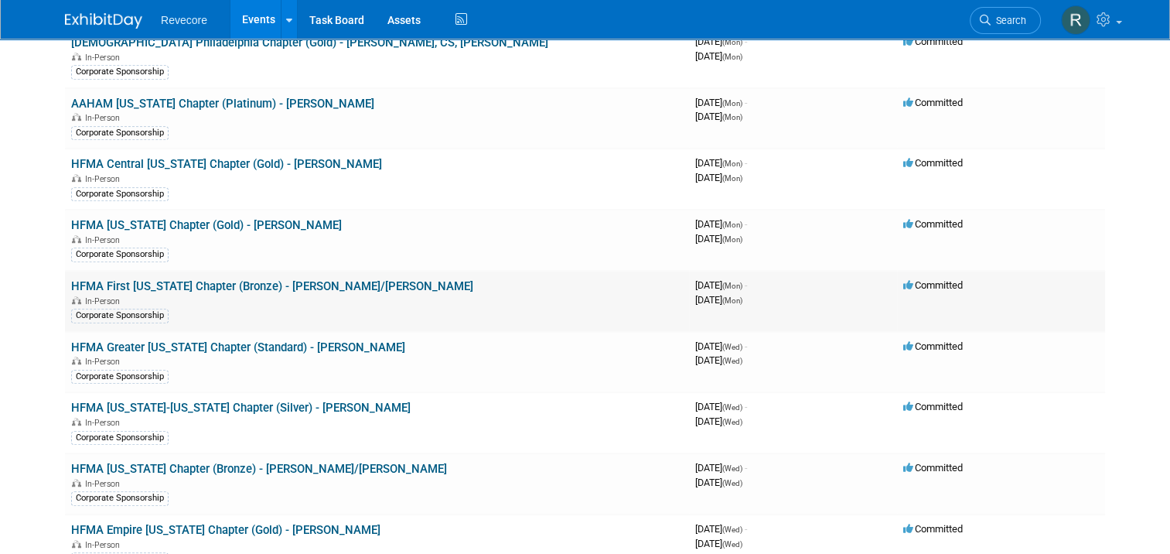
click at [335, 279] on link "HFMA First [US_STATE] Chapter (Bronze) - [PERSON_NAME]/[PERSON_NAME]" at bounding box center [272, 286] width 402 height 14
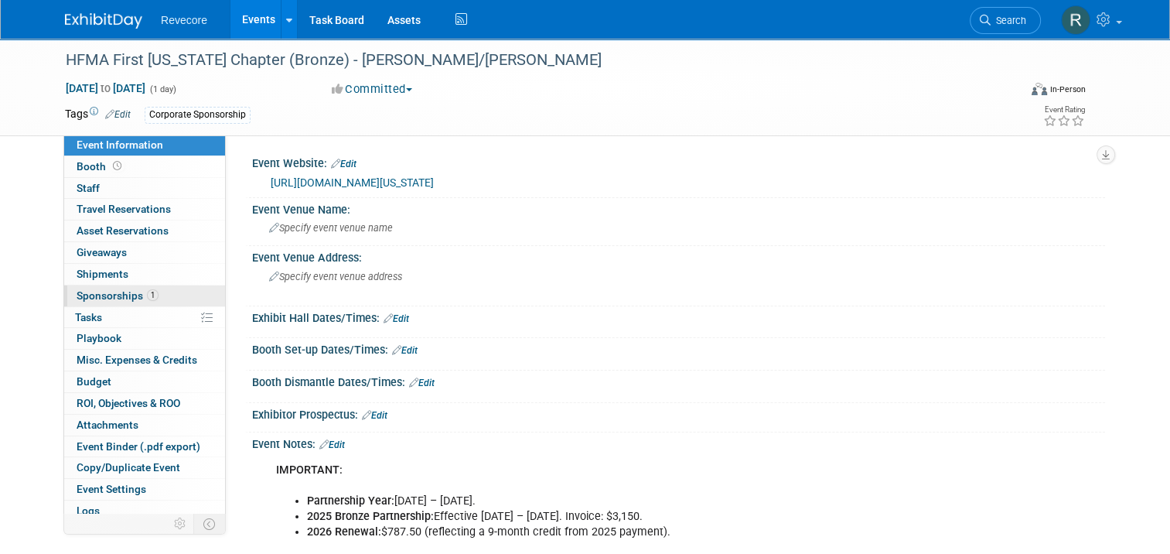
click at [124, 297] on span "Sponsorships 1" at bounding box center [118, 295] width 82 height 12
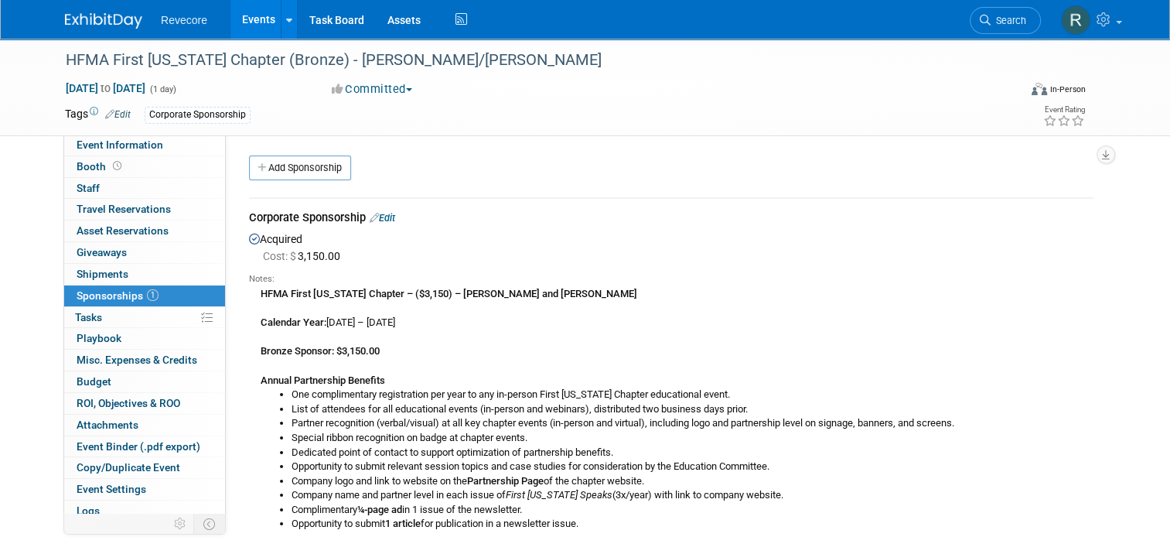
click at [253, 22] on link "Events" at bounding box center [258, 19] width 56 height 39
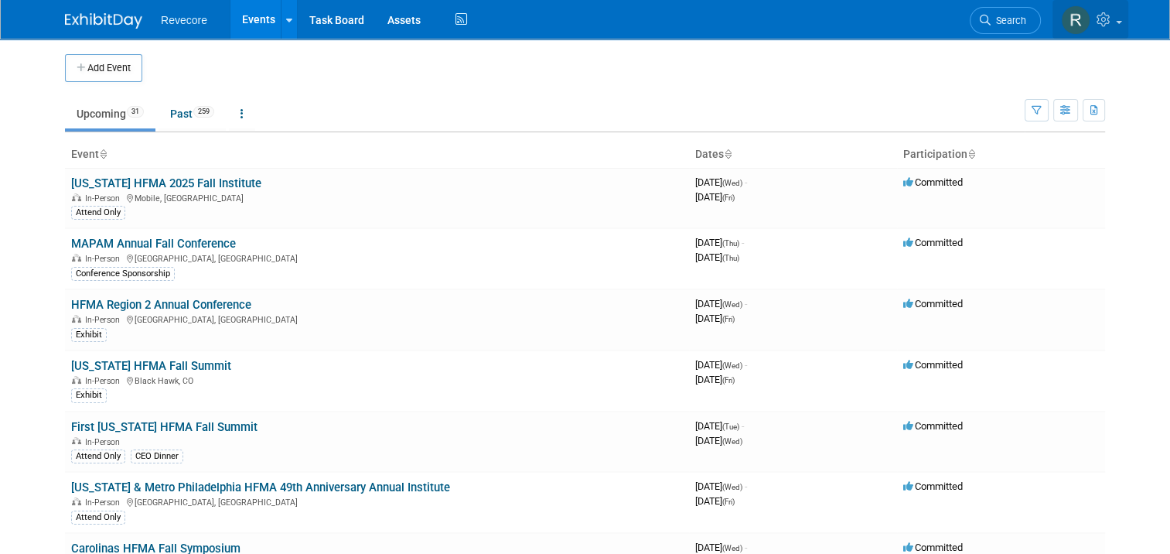
click at [1111, 29] on link at bounding box center [1091, 19] width 76 height 39
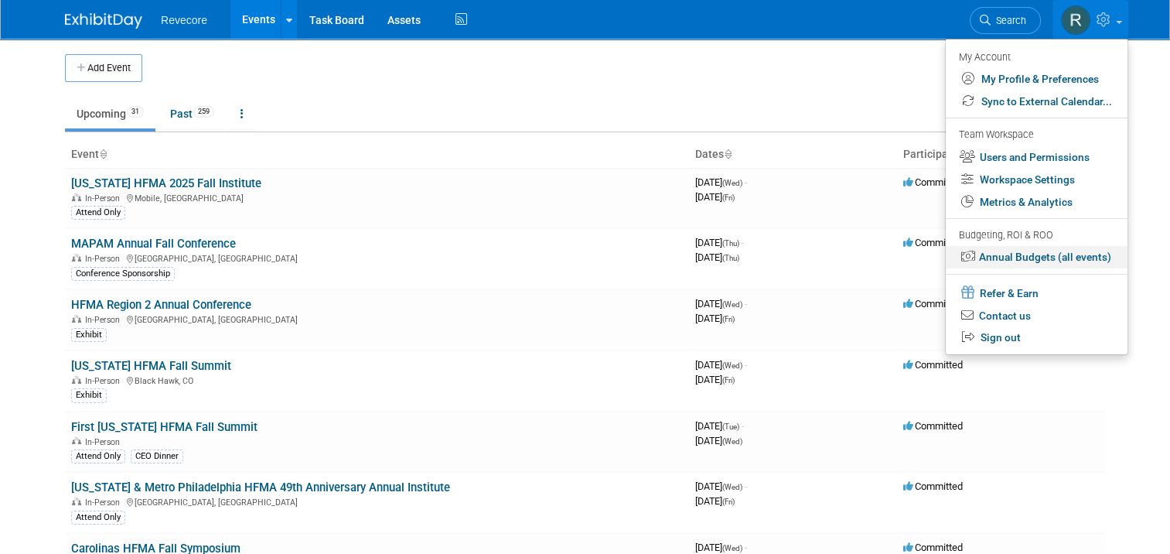
click at [1064, 260] on link "Annual Budgets (all events)" at bounding box center [1037, 257] width 182 height 22
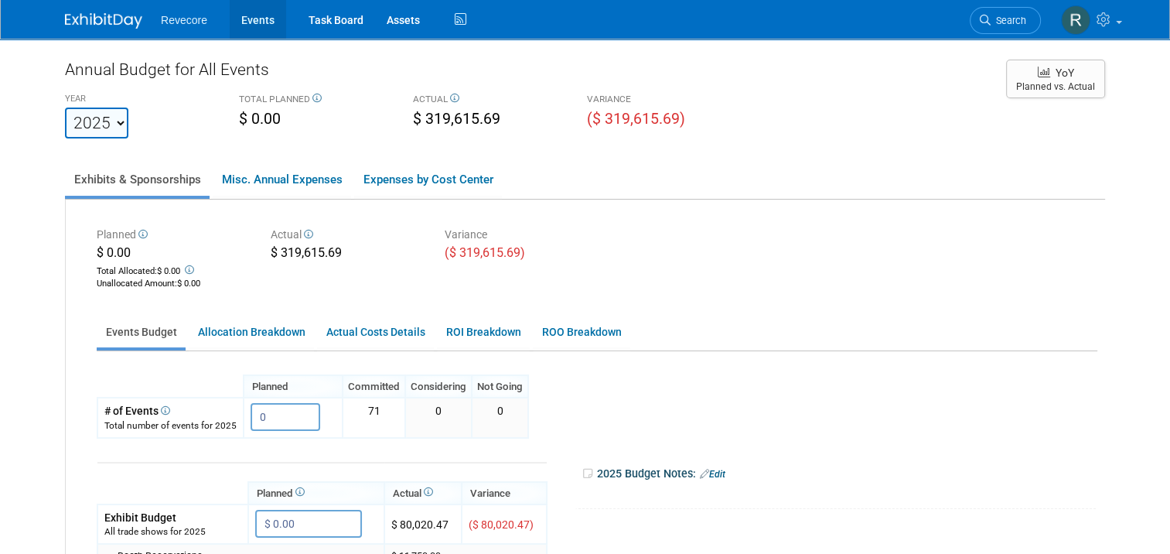
click at [254, 28] on link "Events" at bounding box center [258, 19] width 56 height 39
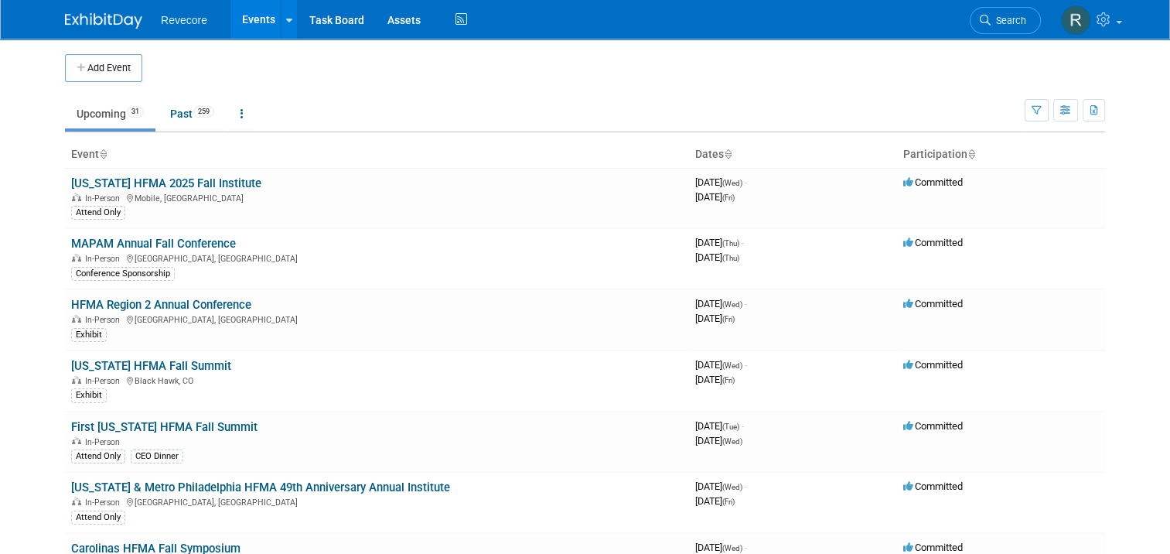
click at [0, 262] on html "Revecore Events Add Event Bulk Upload Events Shareable Event Boards Recently Vi…" at bounding box center [585, 277] width 1170 height 554
click at [199, 427] on link "First [US_STATE] HFMA Fall Summit" at bounding box center [164, 427] width 186 height 14
